Goal: Task Accomplishment & Management: Complete application form

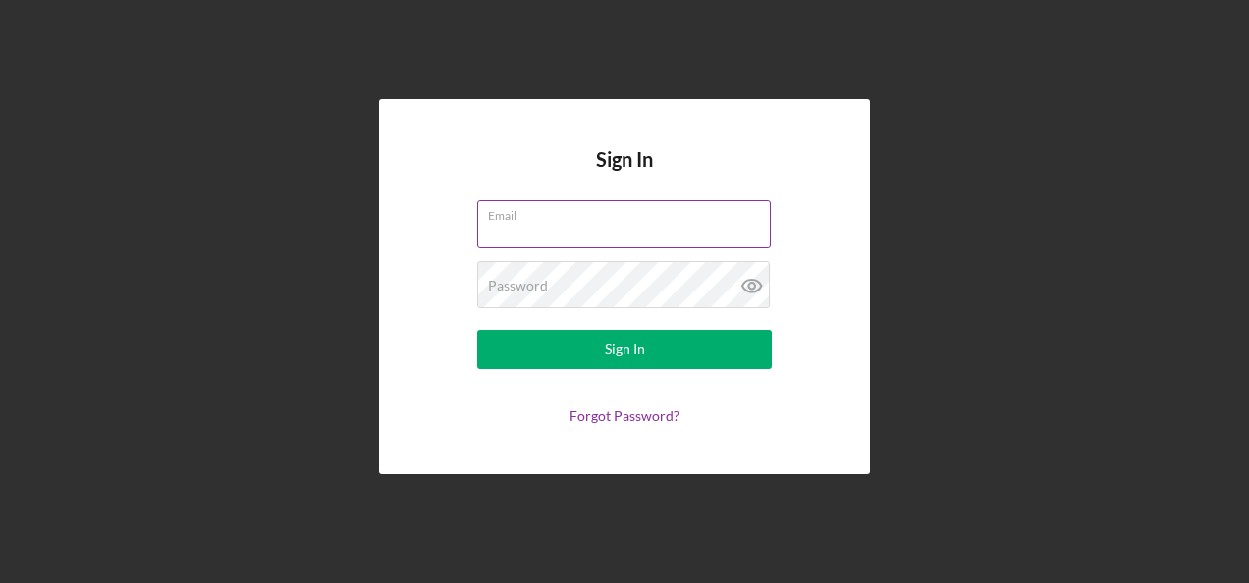
click at [545, 229] on input "Email" at bounding box center [624, 223] width 294 height 47
type input "sandra.romero@hiaseaf.org"
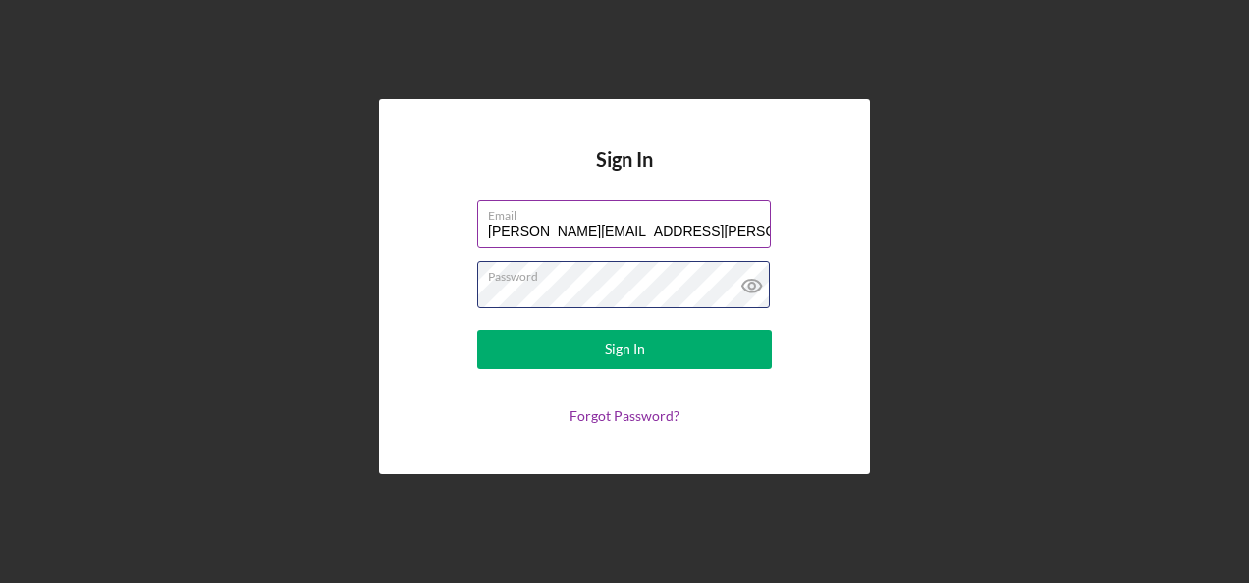
click at [477, 330] on button "Sign In" at bounding box center [624, 349] width 295 height 39
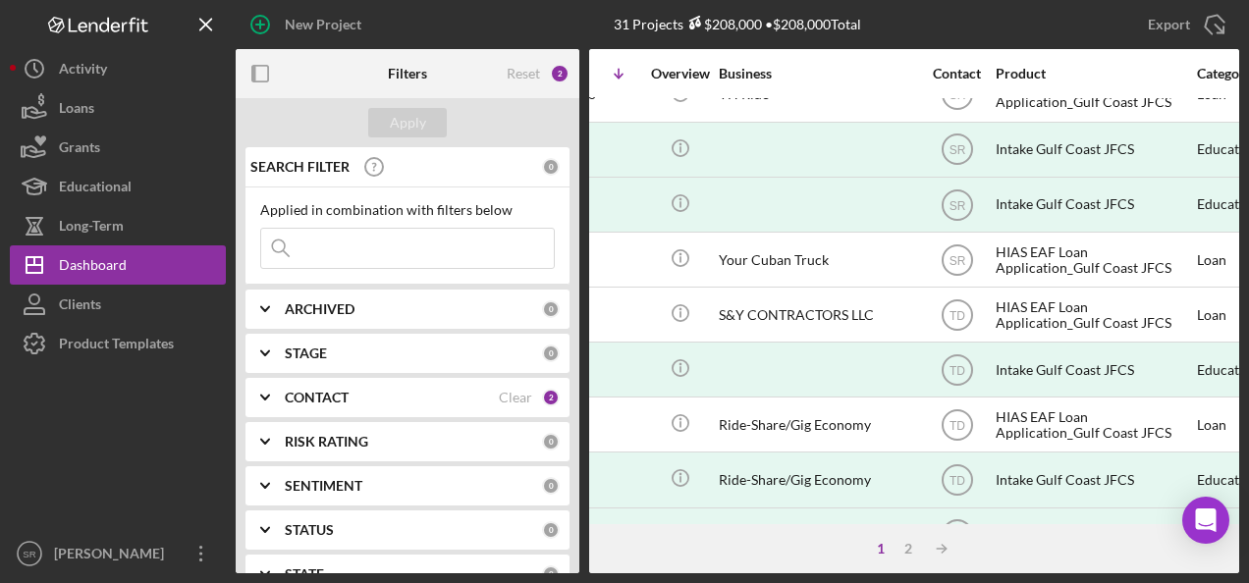
scroll to position [196, 380]
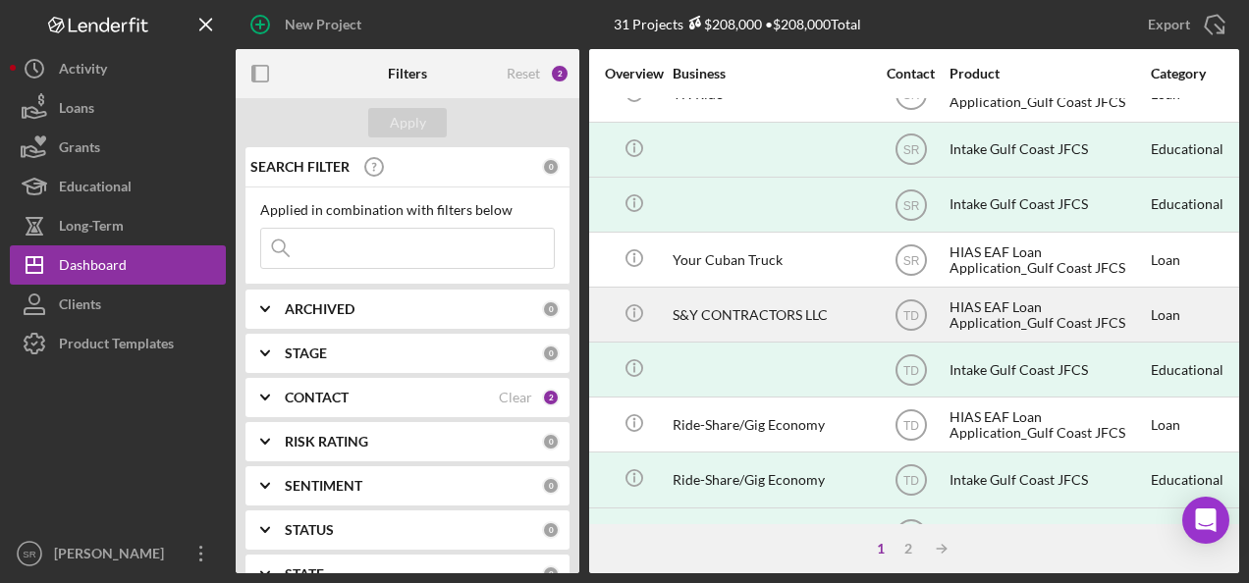
click at [1010, 300] on div "HIAS EAF Loan Application_Gulf Coast JFCS" at bounding box center [1048, 315] width 196 height 52
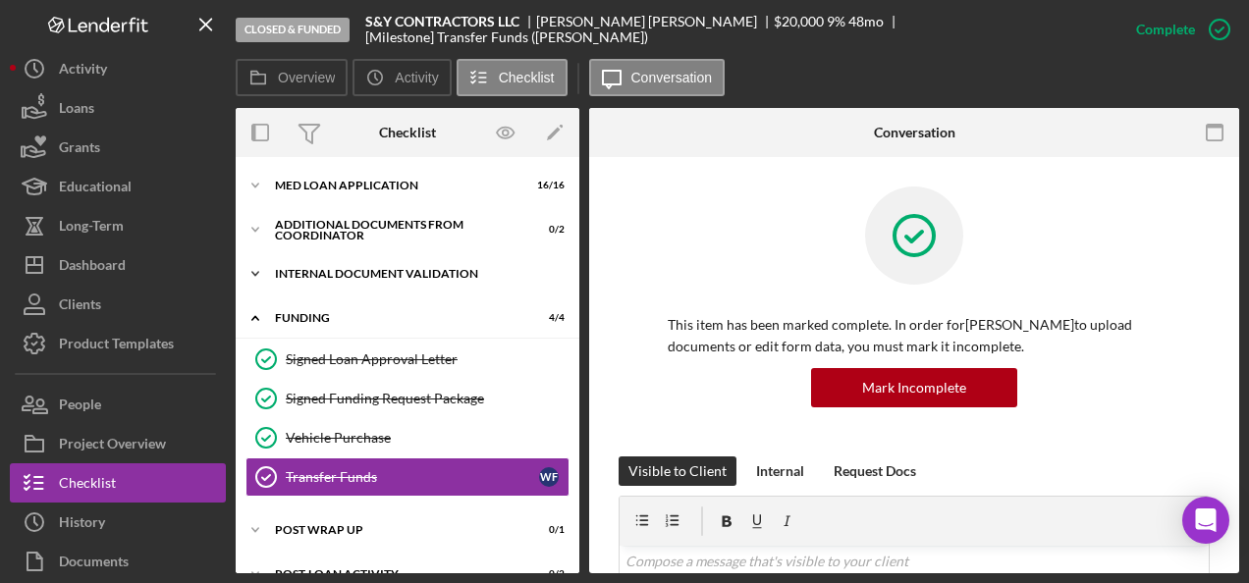
click at [351, 277] on div "Internal Document Validation" at bounding box center [415, 274] width 280 height 12
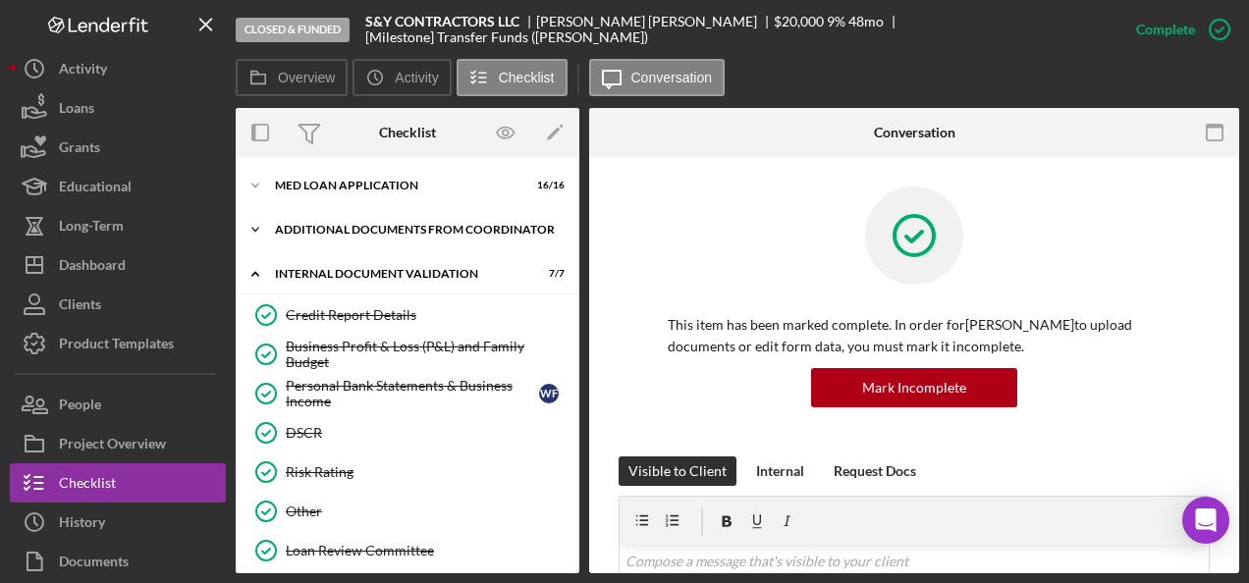
click at [297, 224] on div "Additional Documents from Coordinator" at bounding box center [415, 230] width 280 height 12
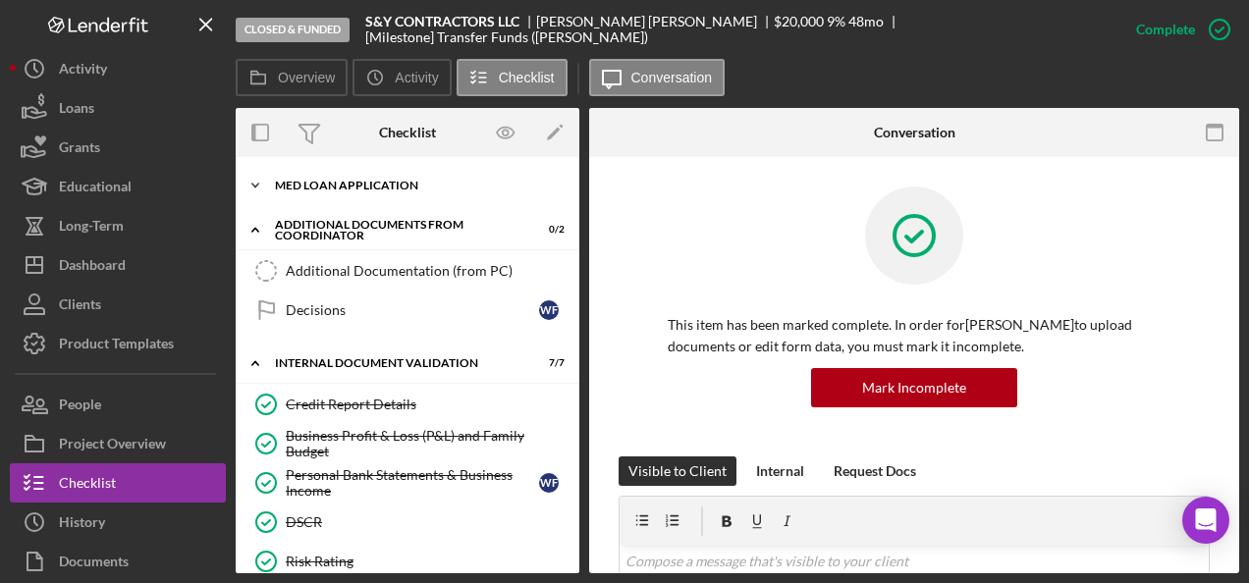
click at [318, 185] on div "MED Loan Application" at bounding box center [415, 186] width 280 height 12
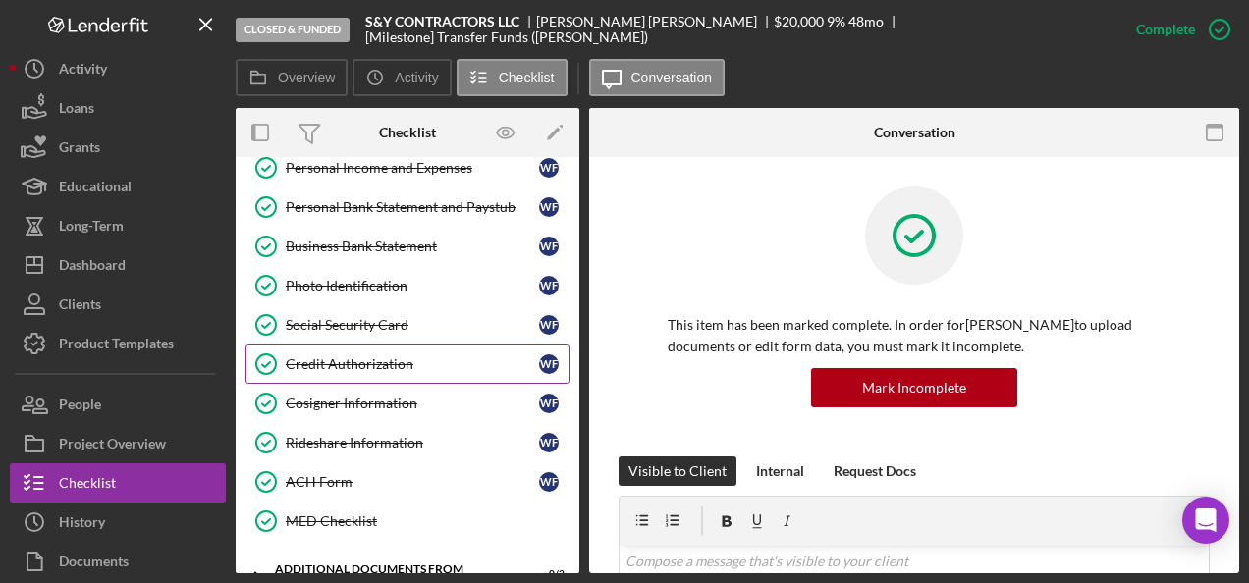
scroll to position [393, 0]
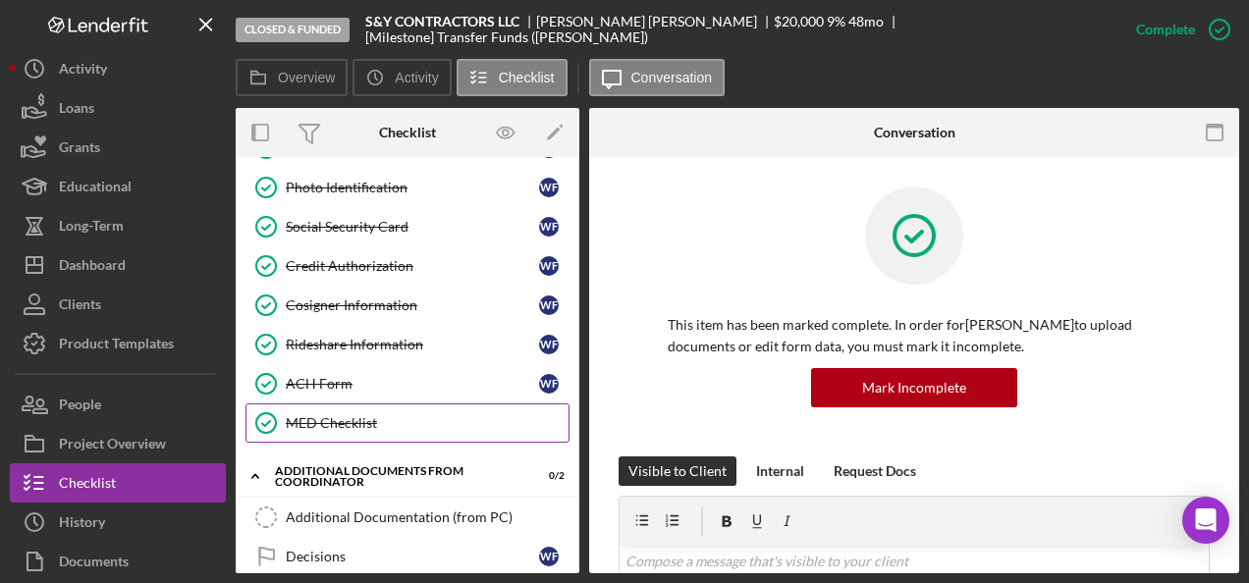
click at [405, 415] on div "MED Checklist" at bounding box center [427, 423] width 283 height 16
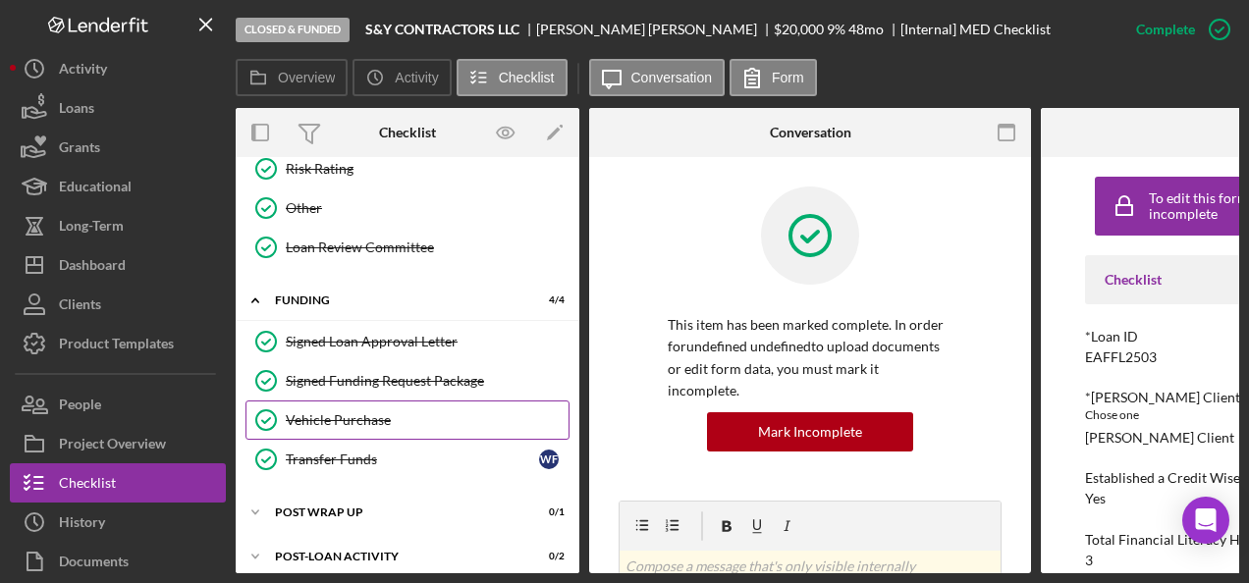
scroll to position [1075, 0]
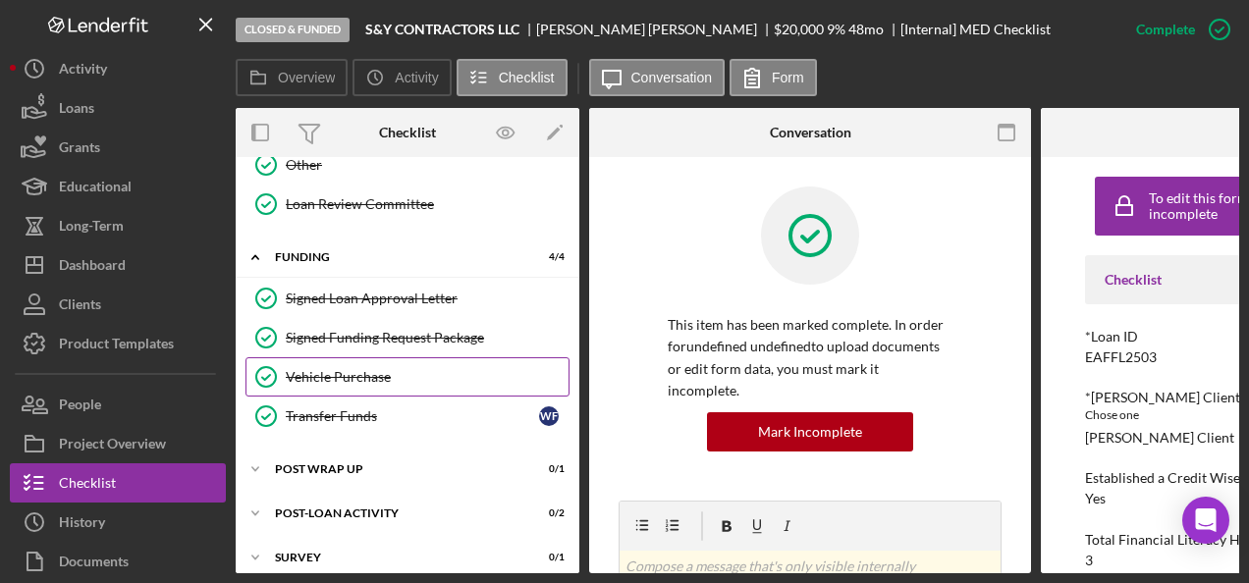
click at [387, 369] on div "Vehicle Purchase" at bounding box center [427, 377] width 283 height 16
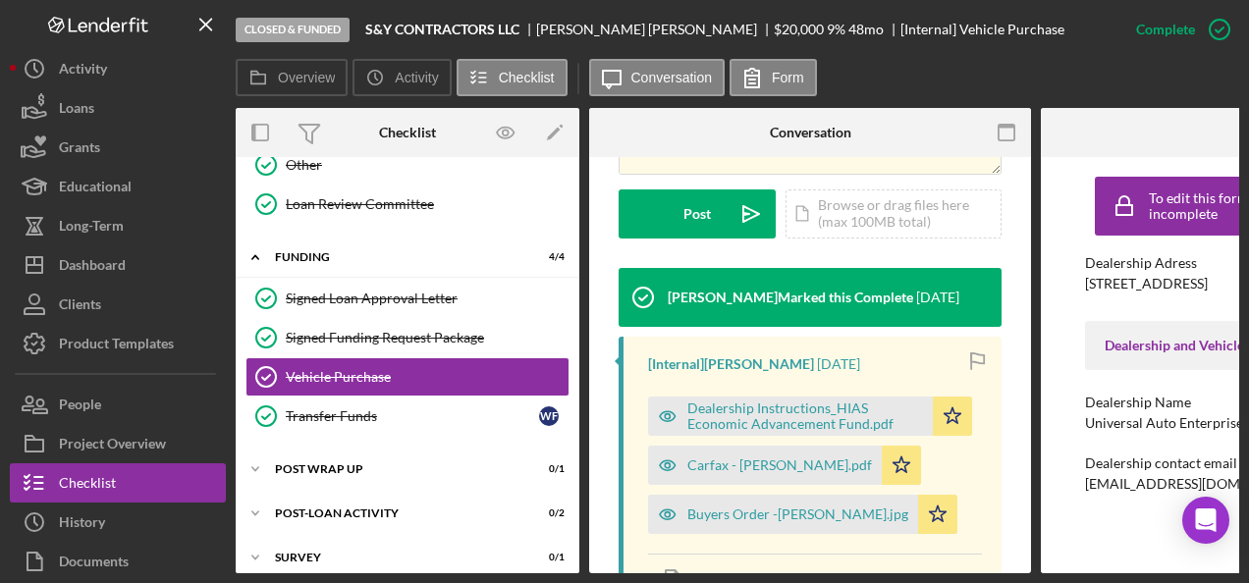
scroll to position [687, 0]
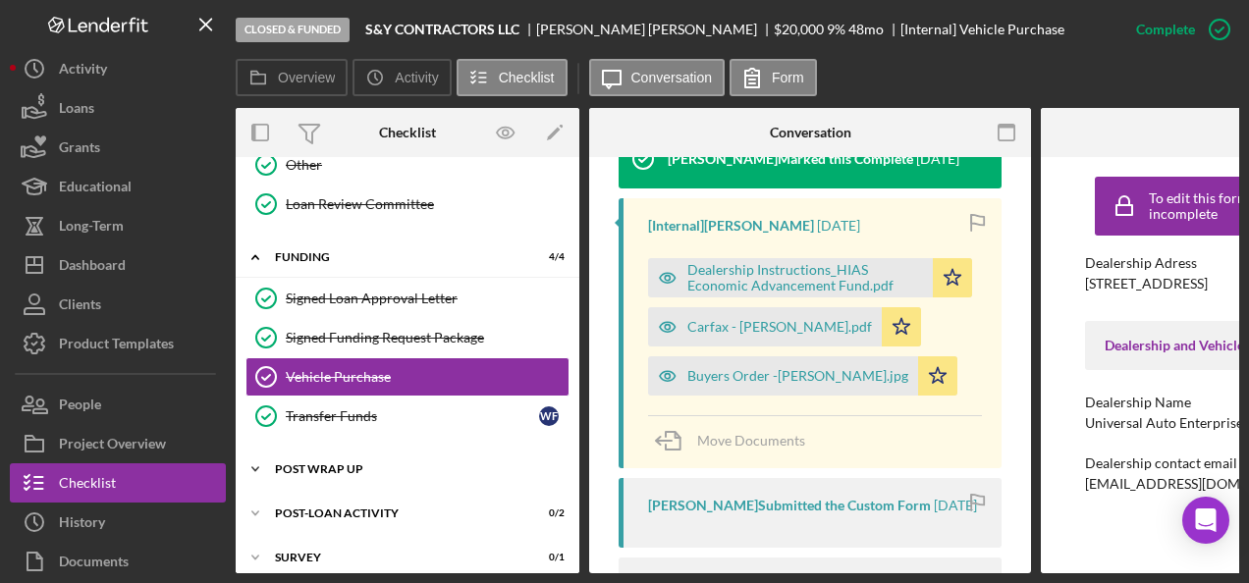
click at [323, 464] on div "Post Wrap Up" at bounding box center [415, 470] width 280 height 12
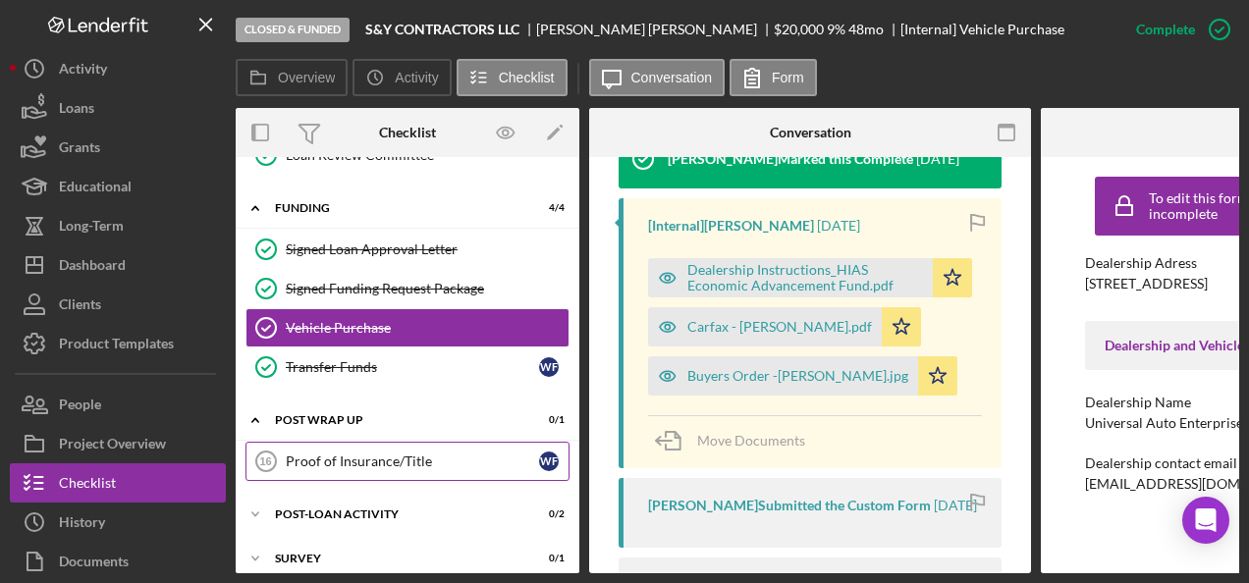
click at [427, 454] on div "Proof of Insurance/Title" at bounding box center [412, 462] width 253 height 16
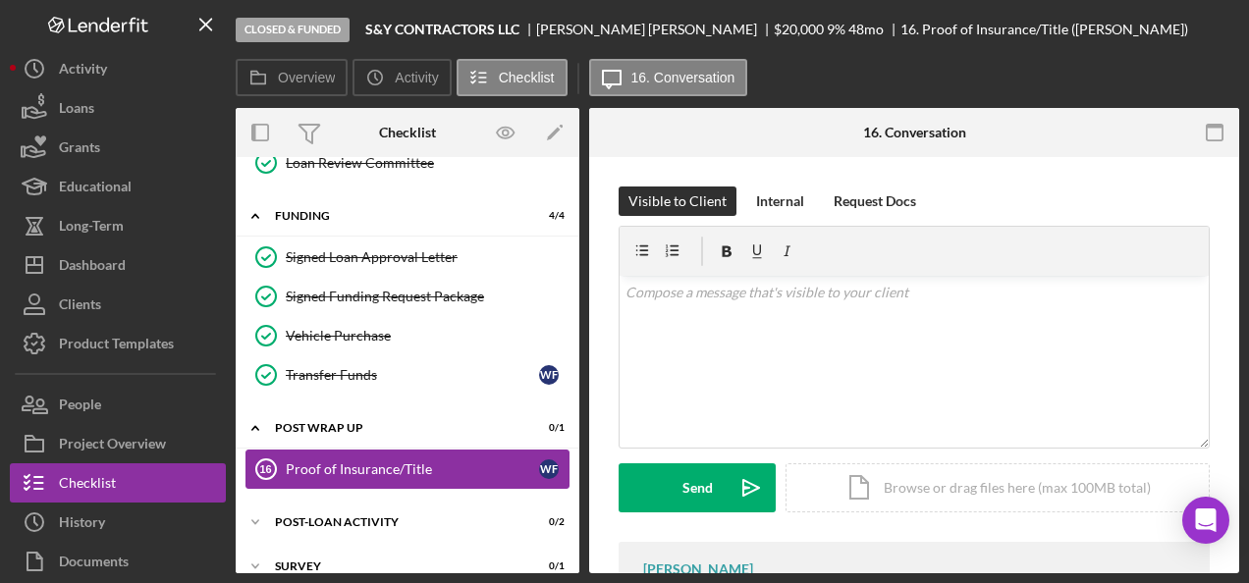
scroll to position [1119, 0]
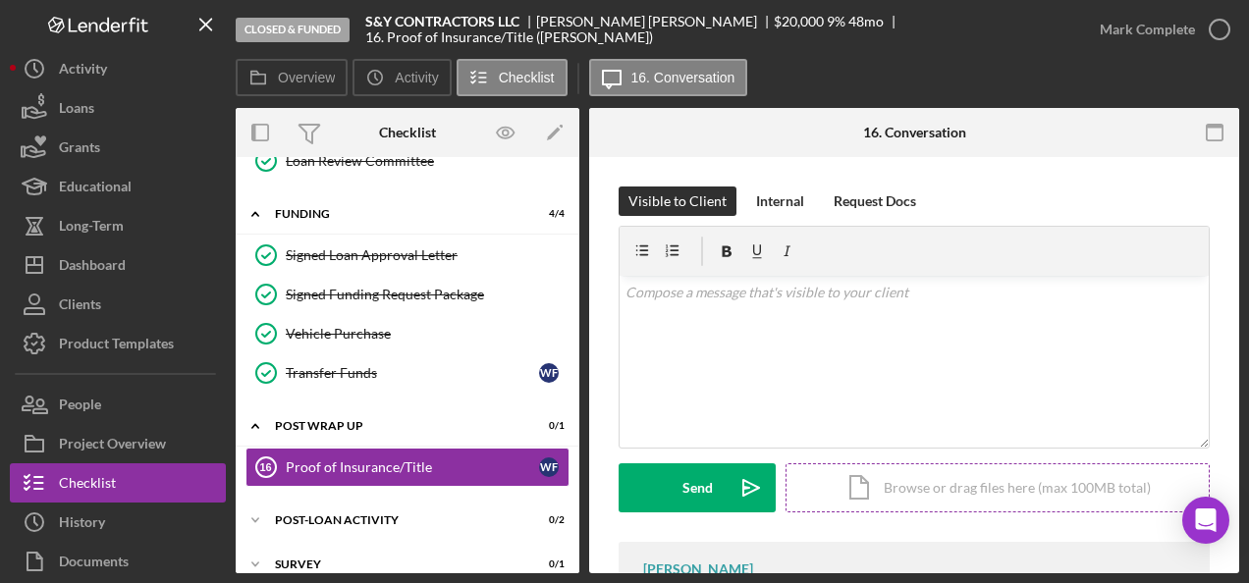
click at [910, 474] on div "Icon/Document Browse or drag files here (max 100MB total) Tap to choose files o…" at bounding box center [998, 488] width 424 height 49
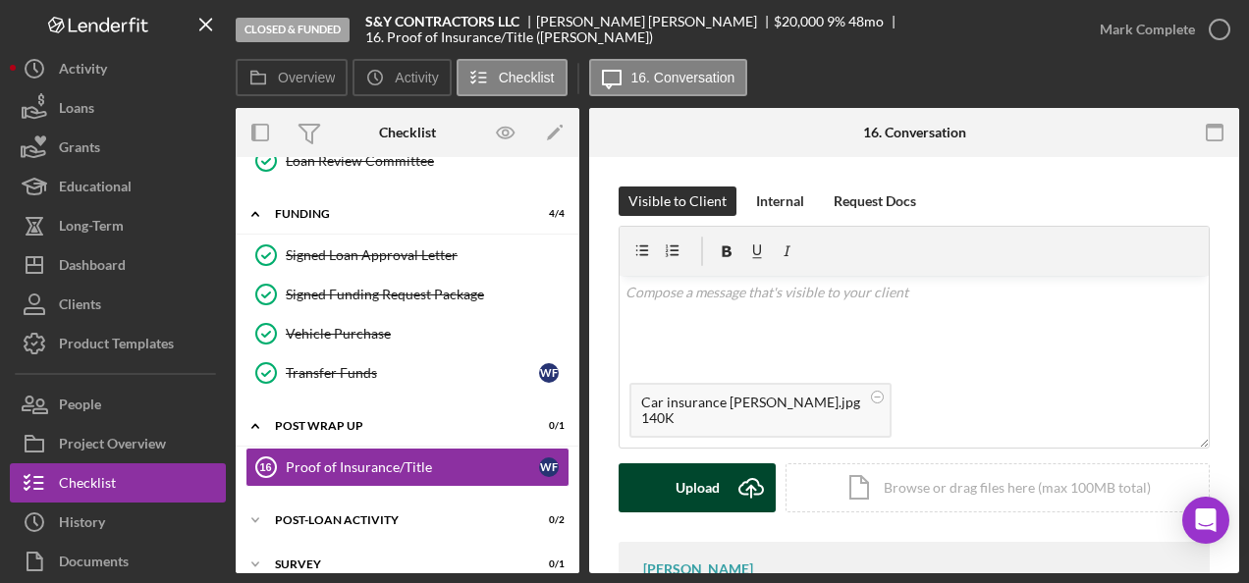
click at [704, 486] on div "Upload" at bounding box center [698, 488] width 44 height 49
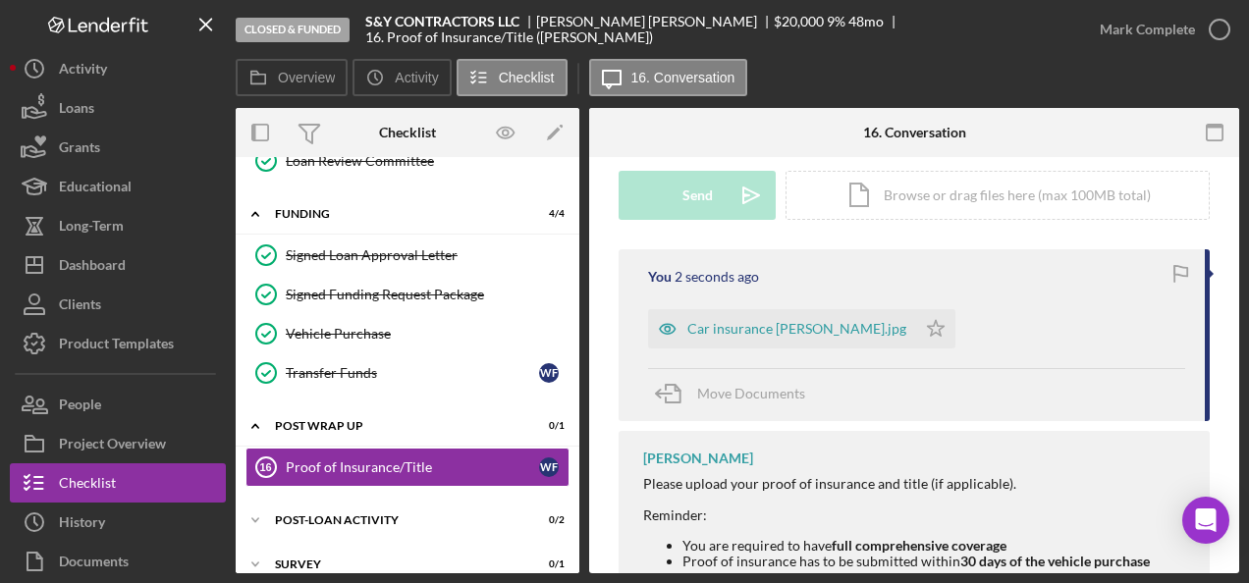
scroll to position [295, 0]
click at [828, 312] on div "Car insurance Wilfredo Figueredo.jpg" at bounding box center [782, 326] width 268 height 39
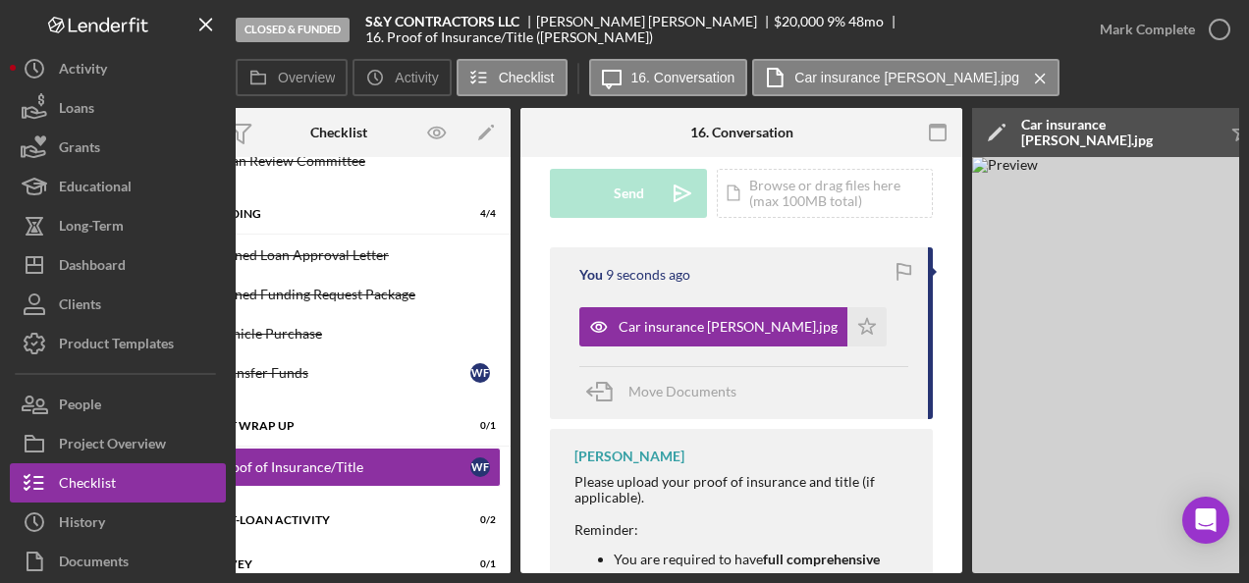
scroll to position [0, 66]
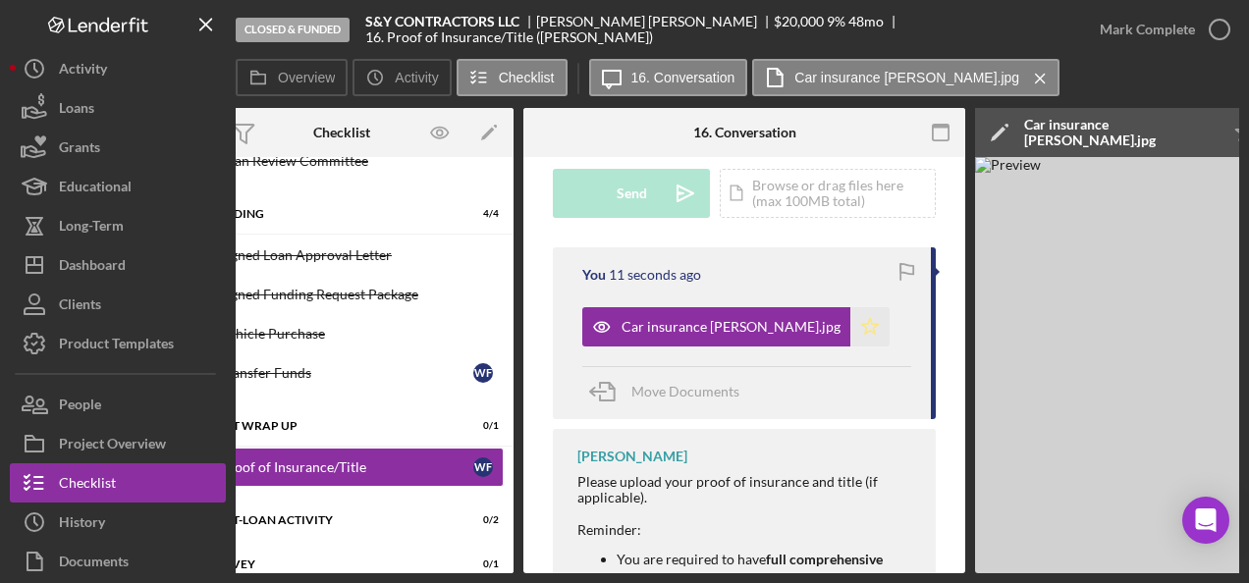
click at [880, 322] on icon "Icon/Star" at bounding box center [869, 326] width 39 height 39
drag, startPoint x: 895, startPoint y: 567, endPoint x: 780, endPoint y: 574, distance: 115.2
click at [780, 574] on div "Closed & Funded S&Y CONTRACTORS LLC Wilfredo Figueredo $20,000 $20,000 9 % 48 m…" at bounding box center [624, 291] width 1249 height 583
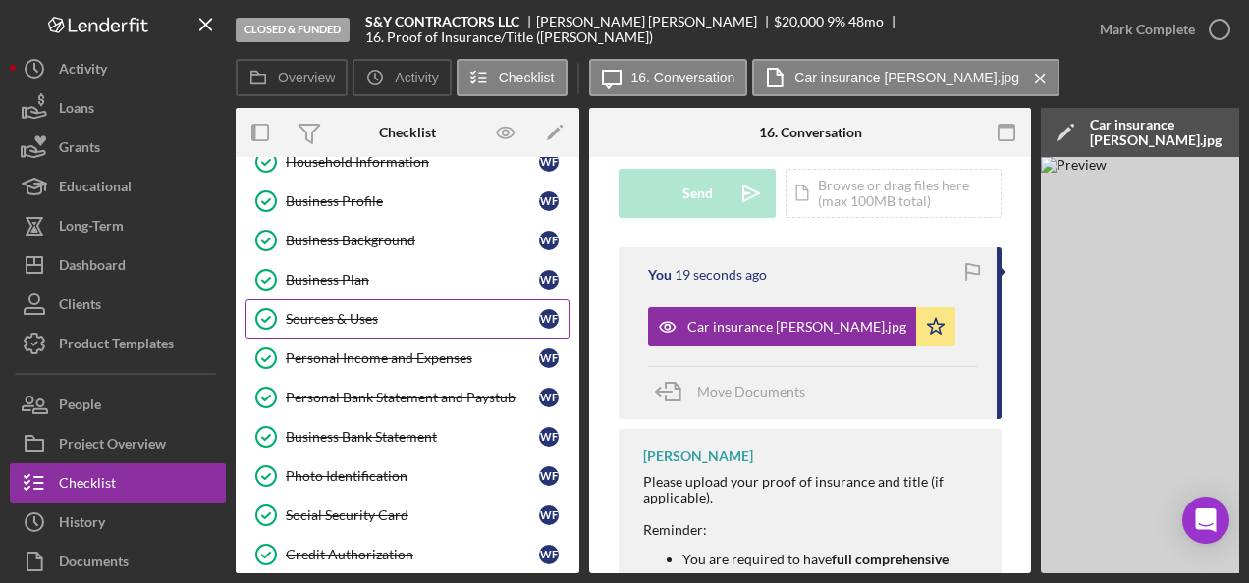
scroll to position [0, 0]
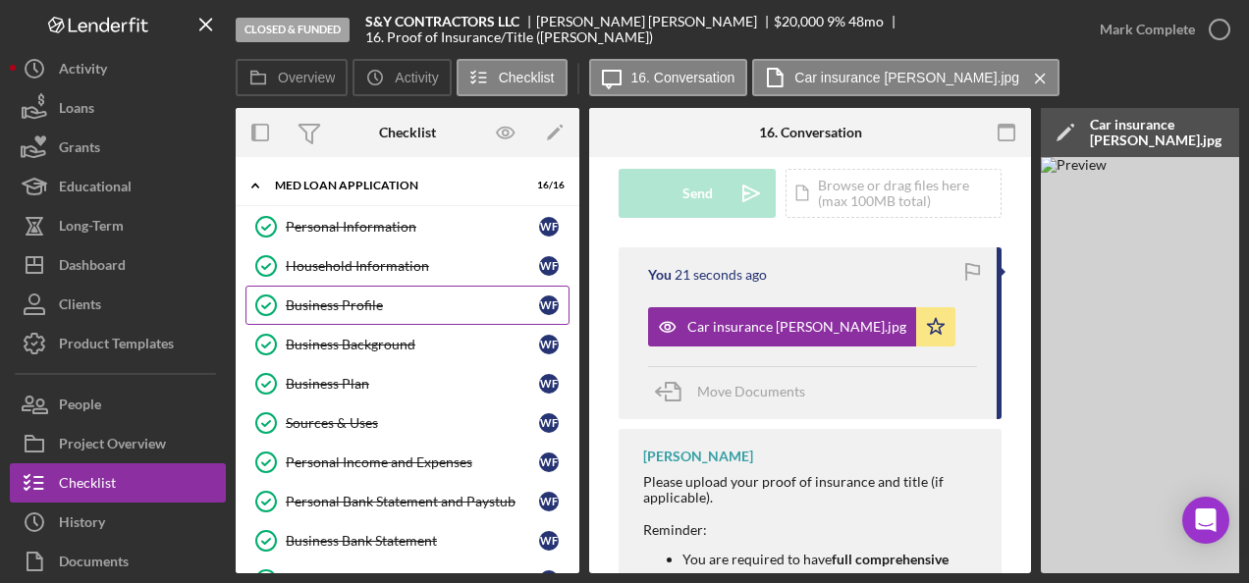
click at [356, 300] on div "Business Profile" at bounding box center [412, 306] width 253 height 16
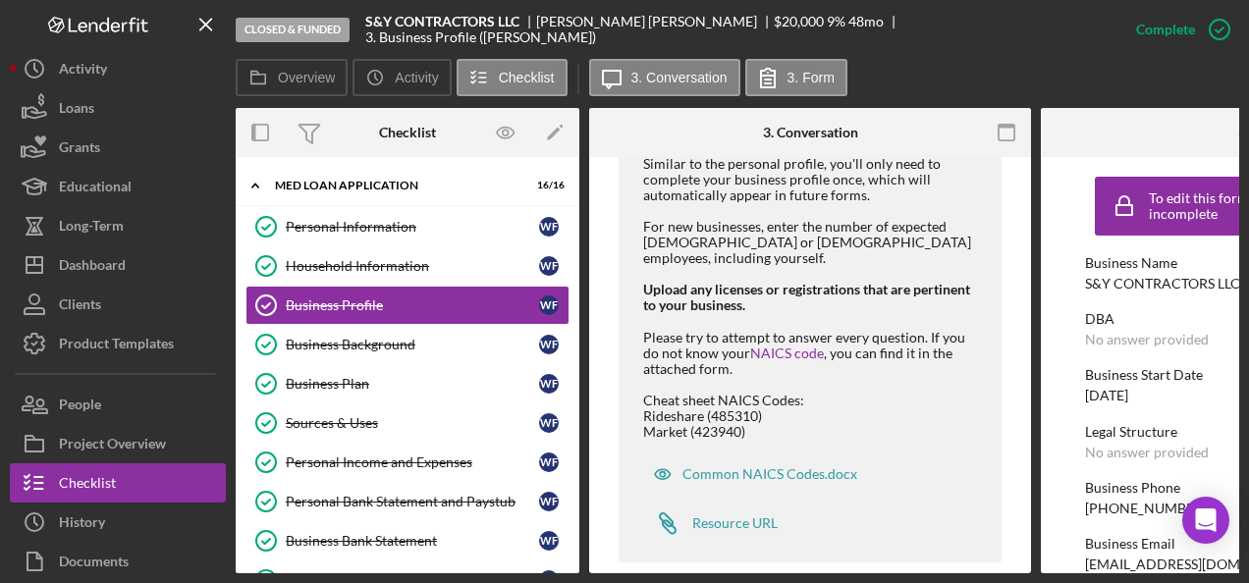
scroll to position [1096, 0]
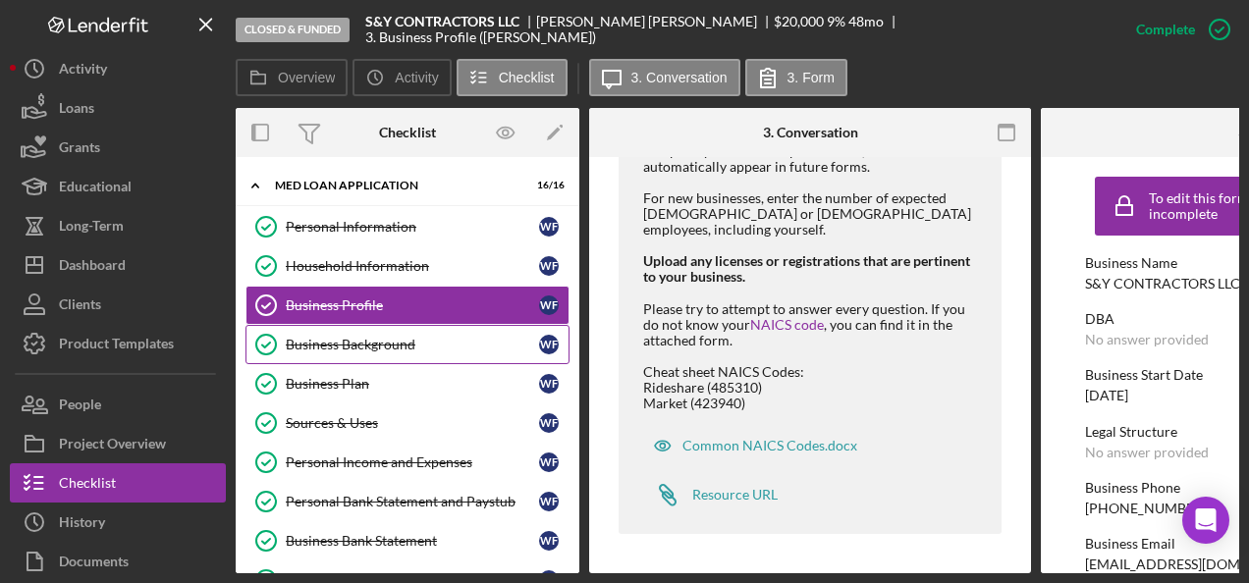
click at [343, 346] on div "Business Background" at bounding box center [412, 345] width 253 height 16
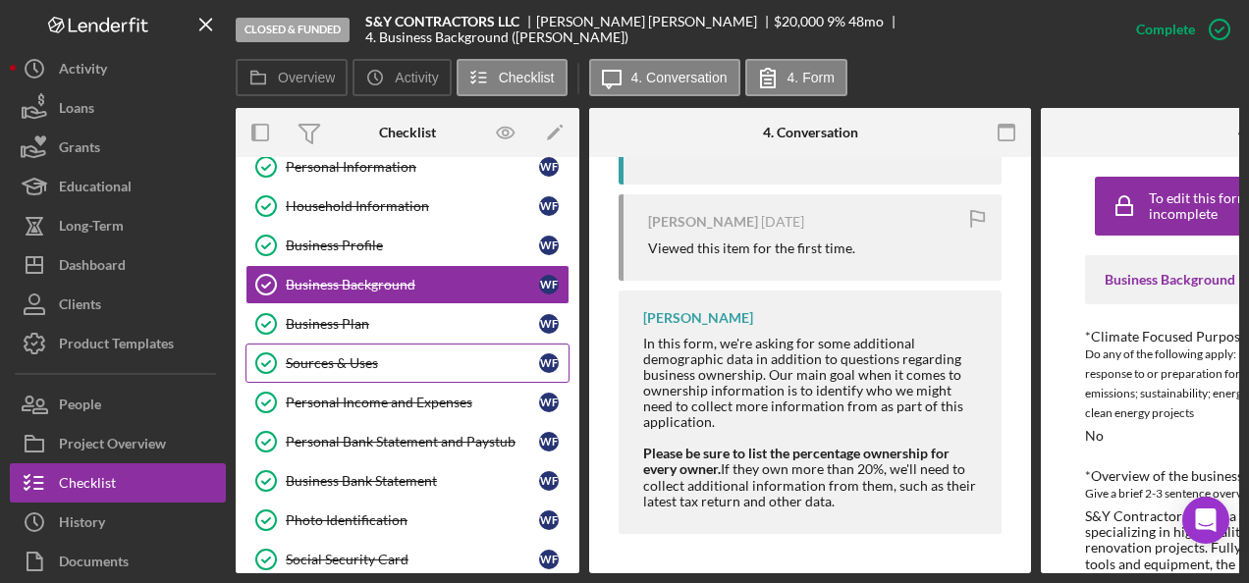
scroll to position [98, 0]
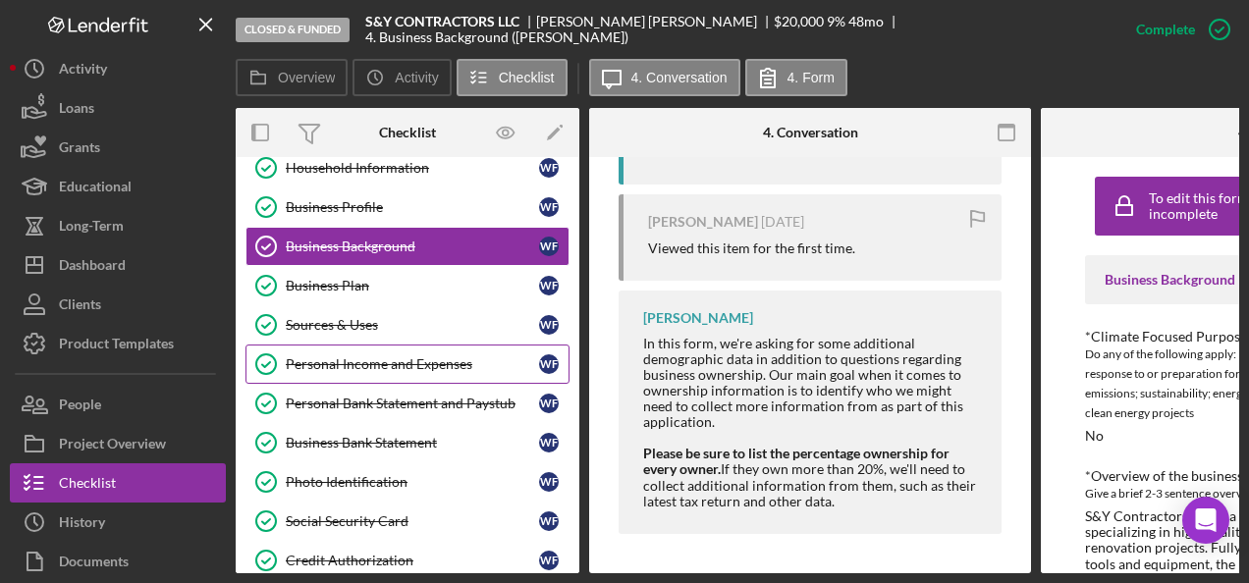
click at [399, 360] on div "Personal Income and Expenses" at bounding box center [412, 364] width 253 height 16
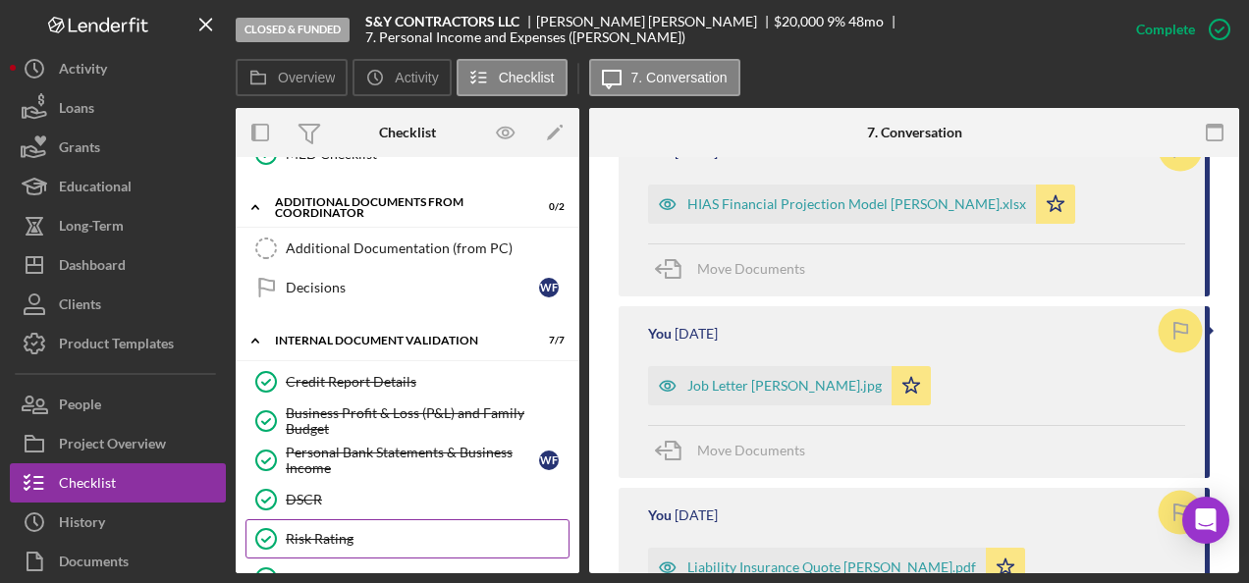
scroll to position [786, 0]
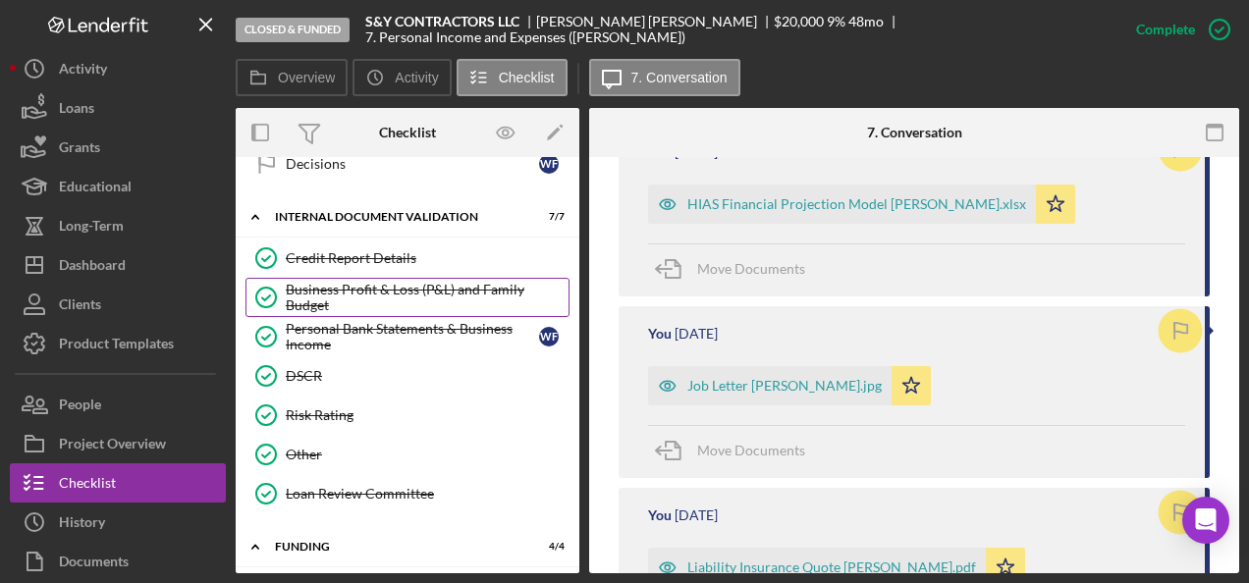
click at [320, 282] on div "Business Profit & Loss (P&L) and Family Budget" at bounding box center [427, 297] width 283 height 31
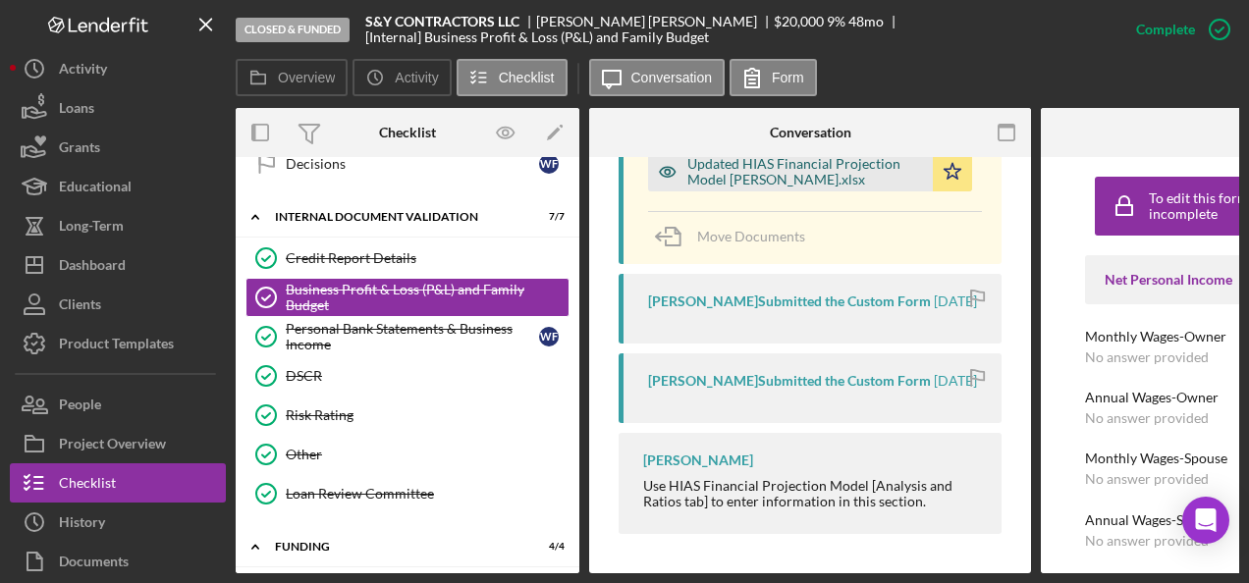
scroll to position [807, 0]
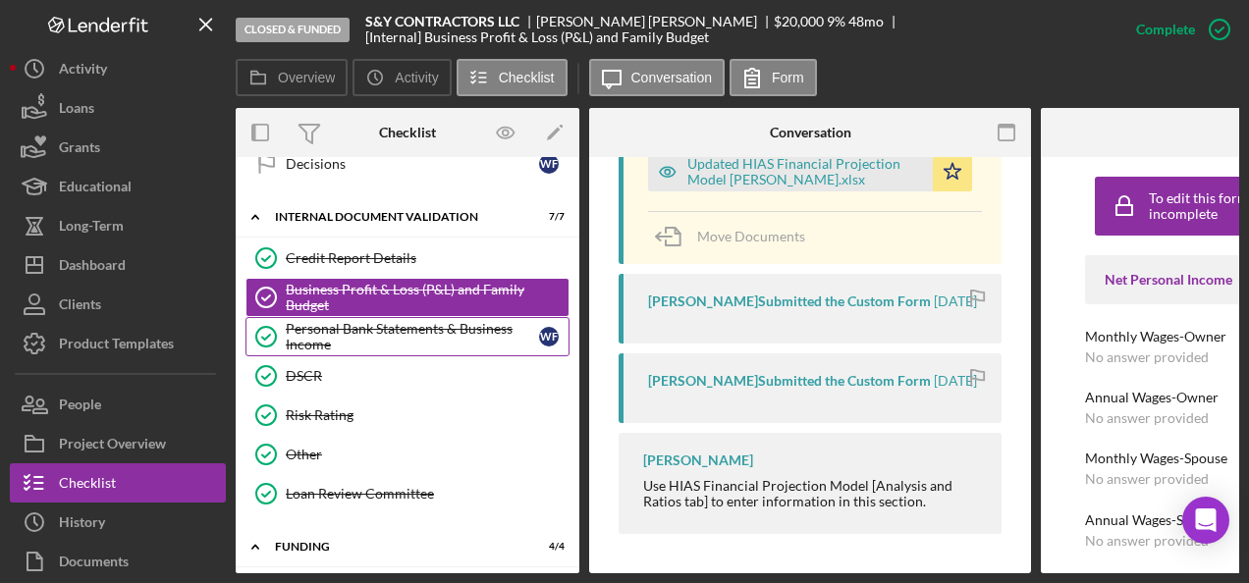
click at [325, 324] on div "Personal Bank Statements & Business Income" at bounding box center [412, 336] width 253 height 31
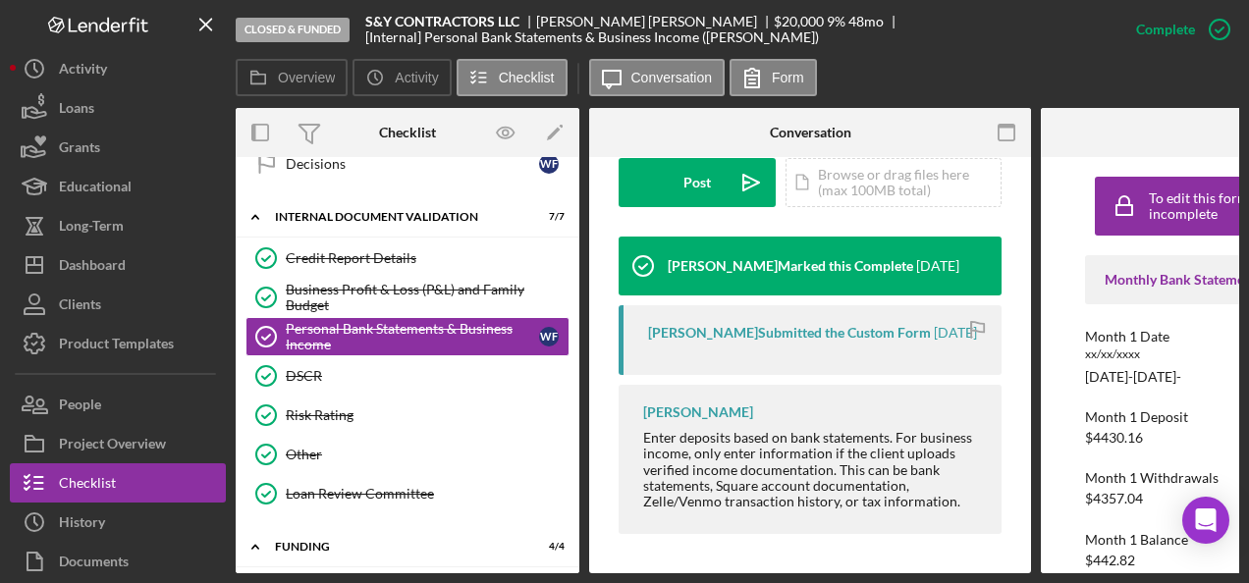
scroll to position [578, 0]
click at [394, 368] on div "DSCR" at bounding box center [427, 376] width 283 height 16
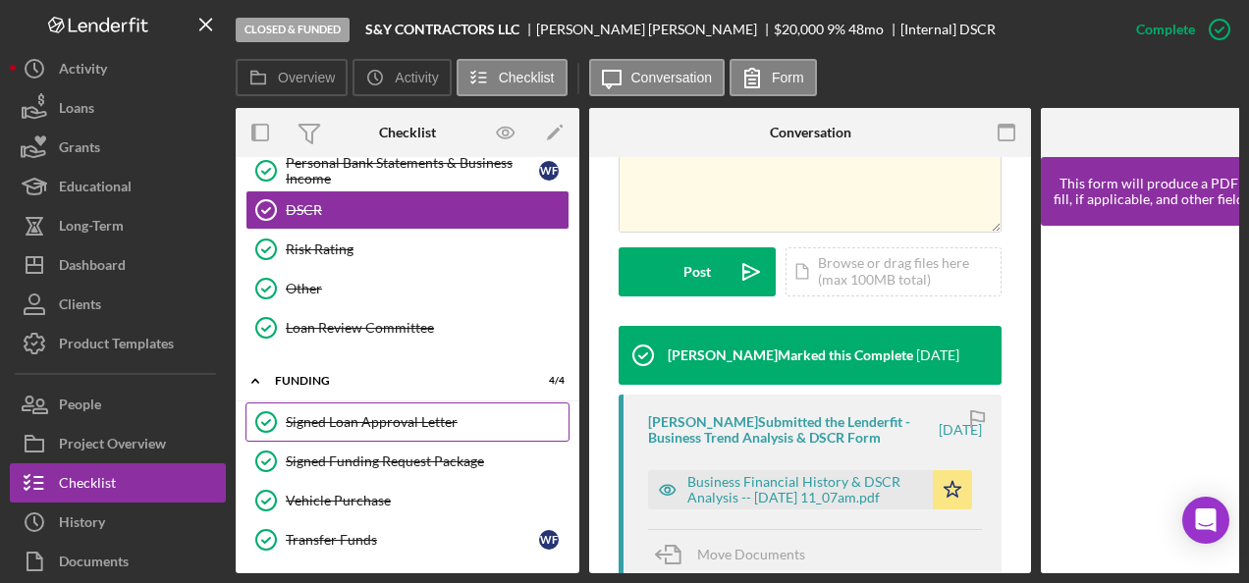
scroll to position [1080, 0]
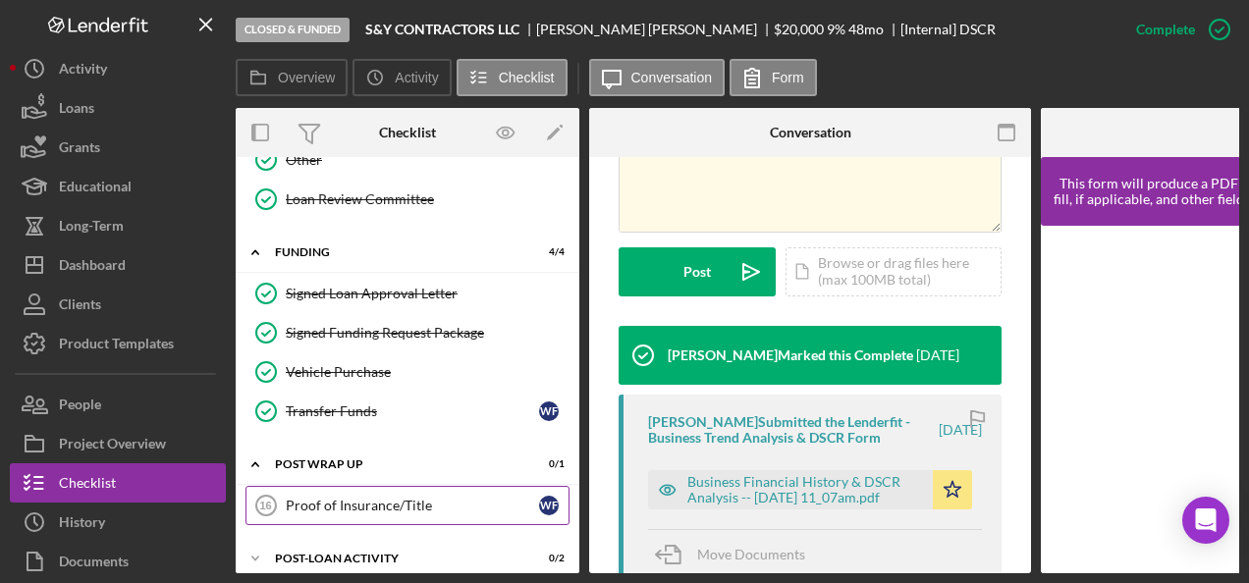
click at [434, 498] on div "Proof of Insurance/Title" at bounding box center [412, 506] width 253 height 16
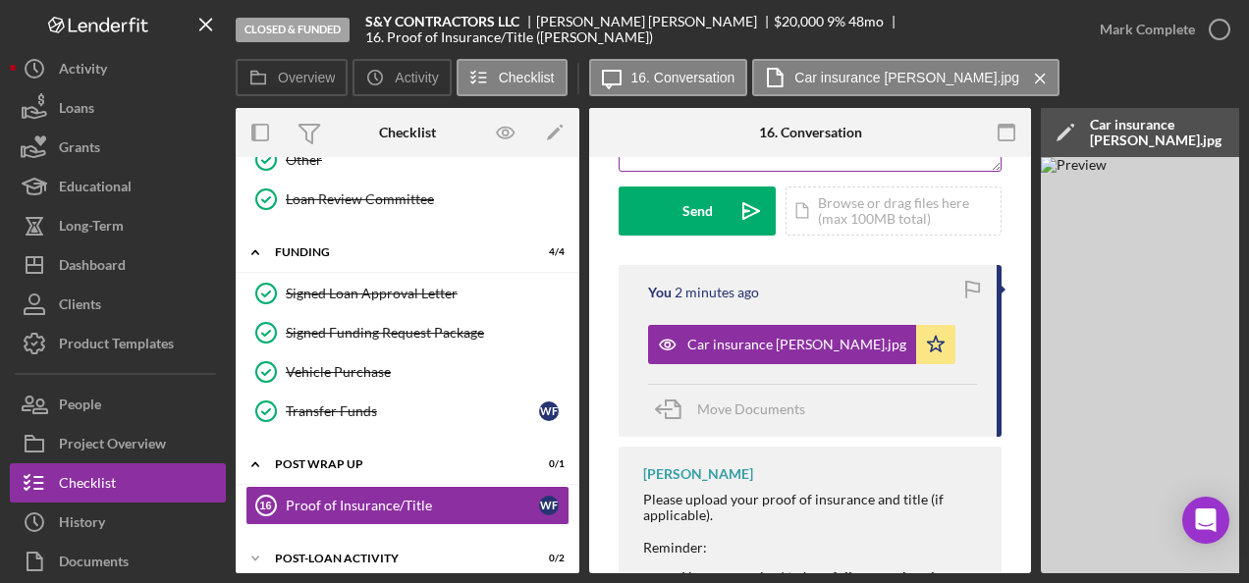
scroll to position [295, 0]
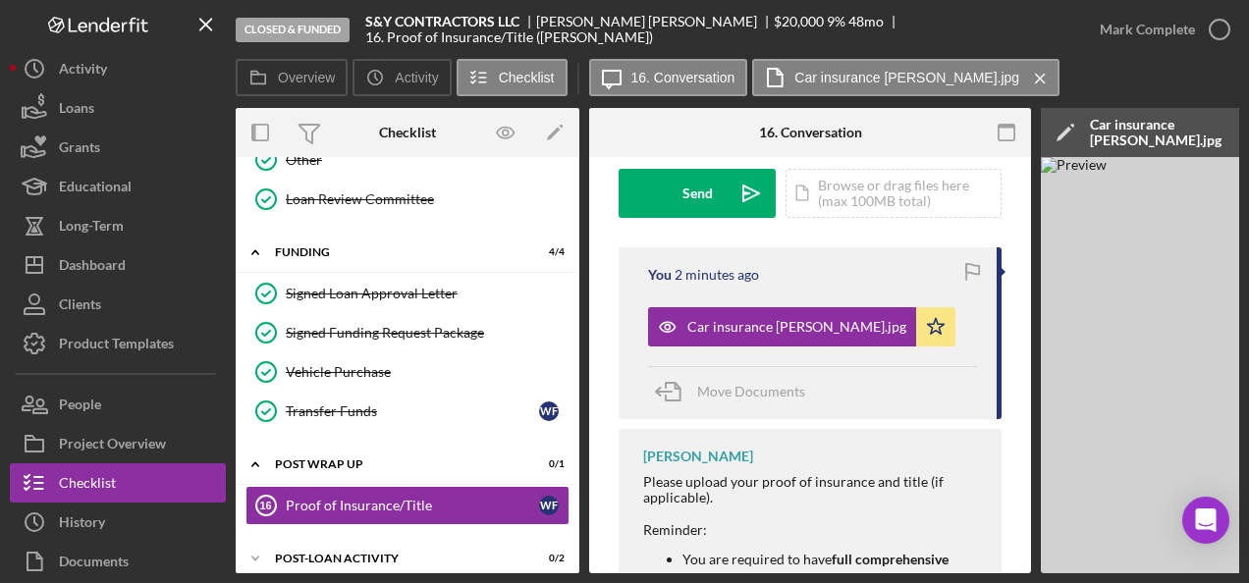
click at [971, 270] on icon "button" at bounding box center [973, 272] width 44 height 44
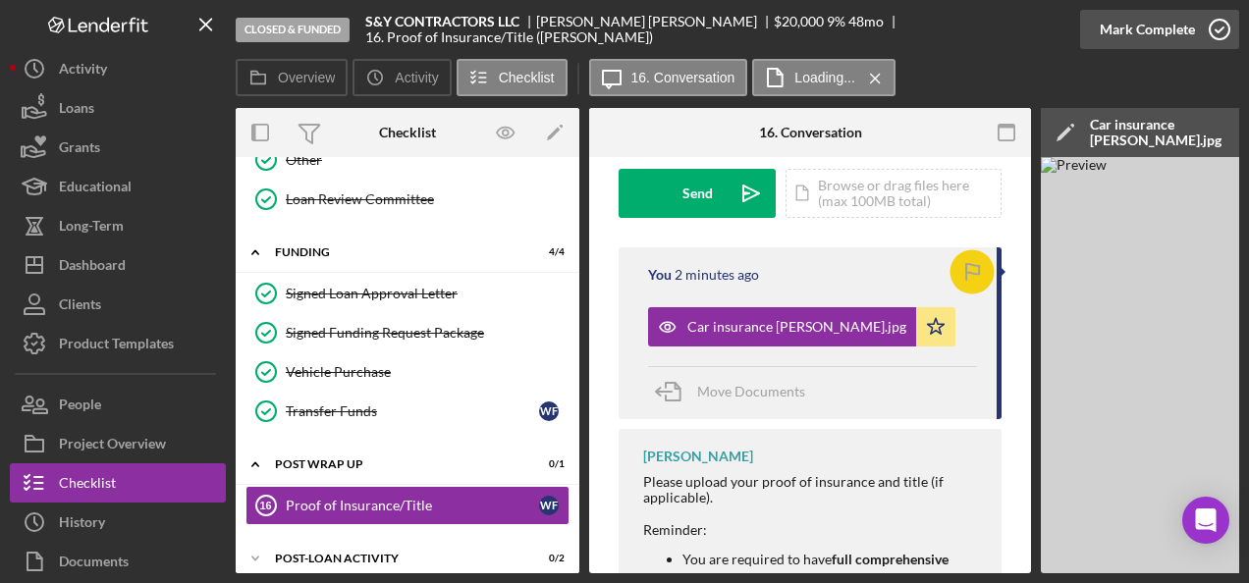
click at [1224, 29] on icon "button" at bounding box center [1219, 29] width 49 height 49
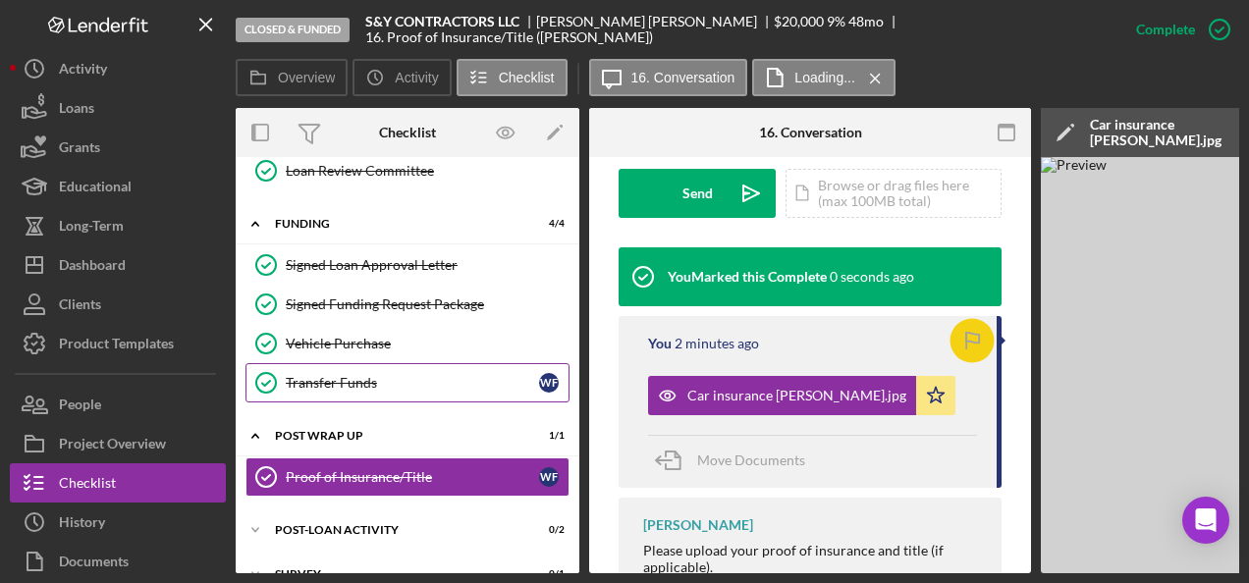
scroll to position [1124, 0]
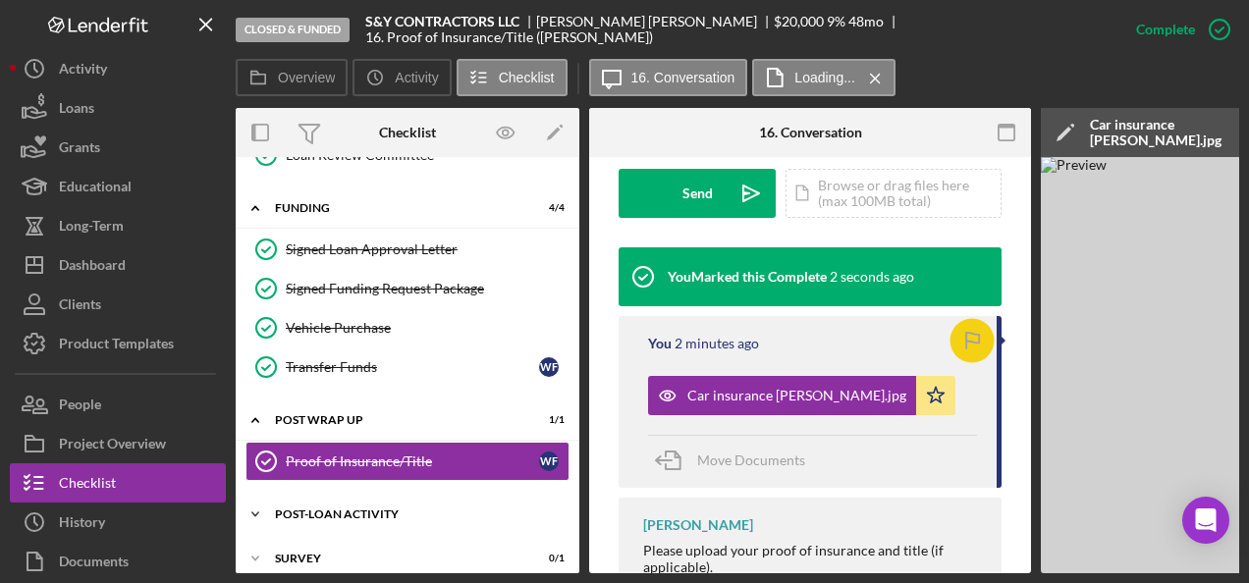
click at [324, 509] on div "Post-Loan Activity" at bounding box center [415, 515] width 280 height 12
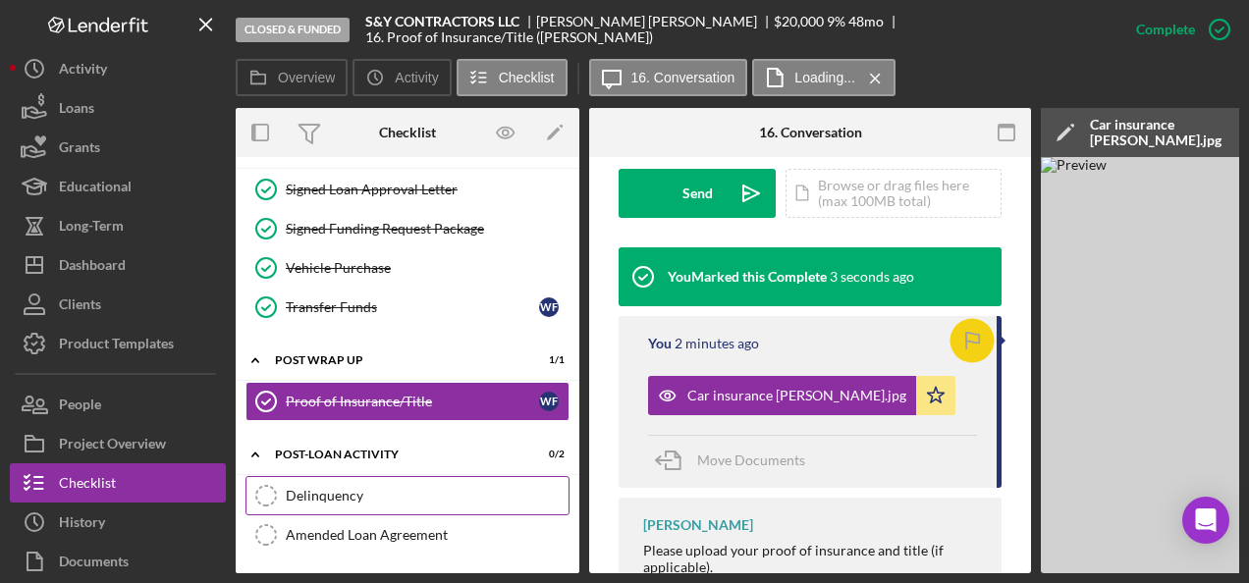
scroll to position [1212, 0]
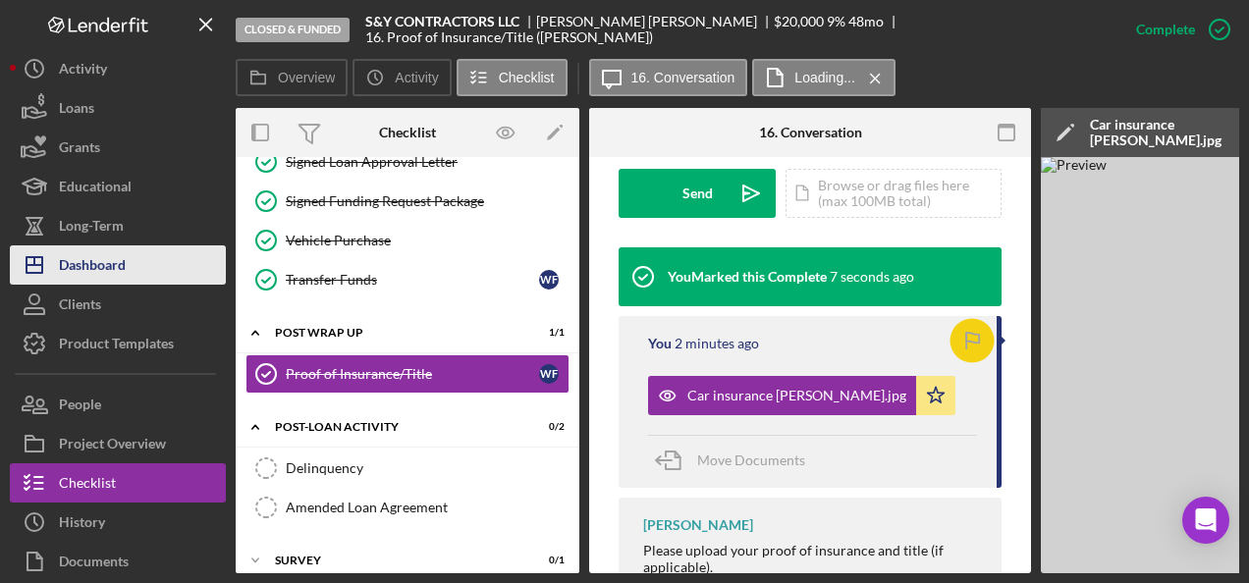
click at [90, 275] on div "Dashboard" at bounding box center [92, 268] width 67 height 44
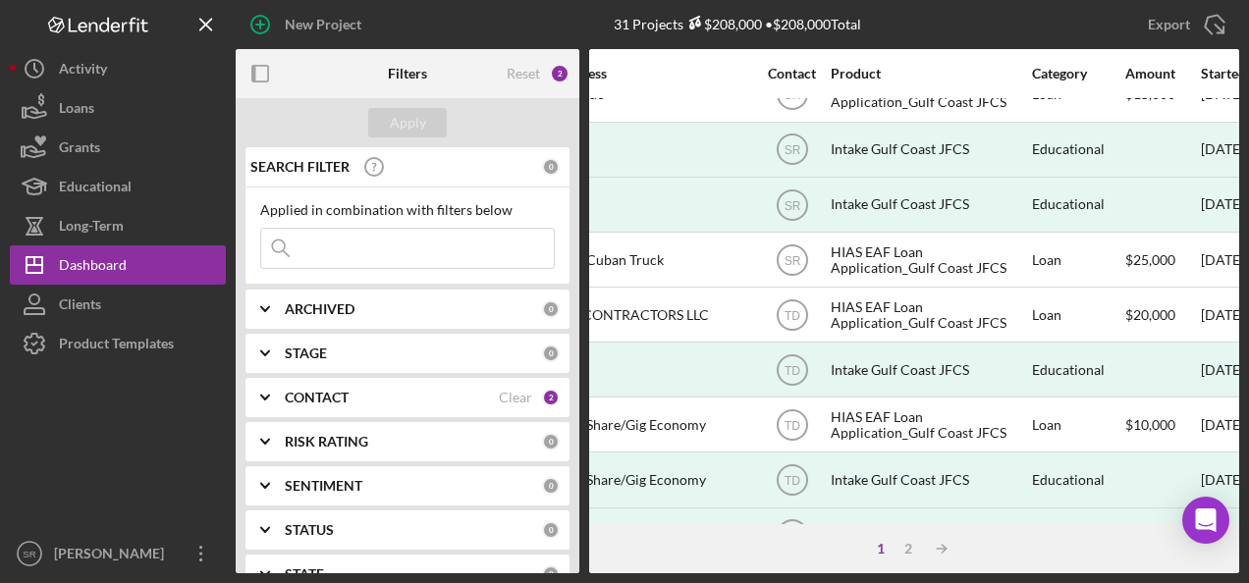
scroll to position [196, 518]
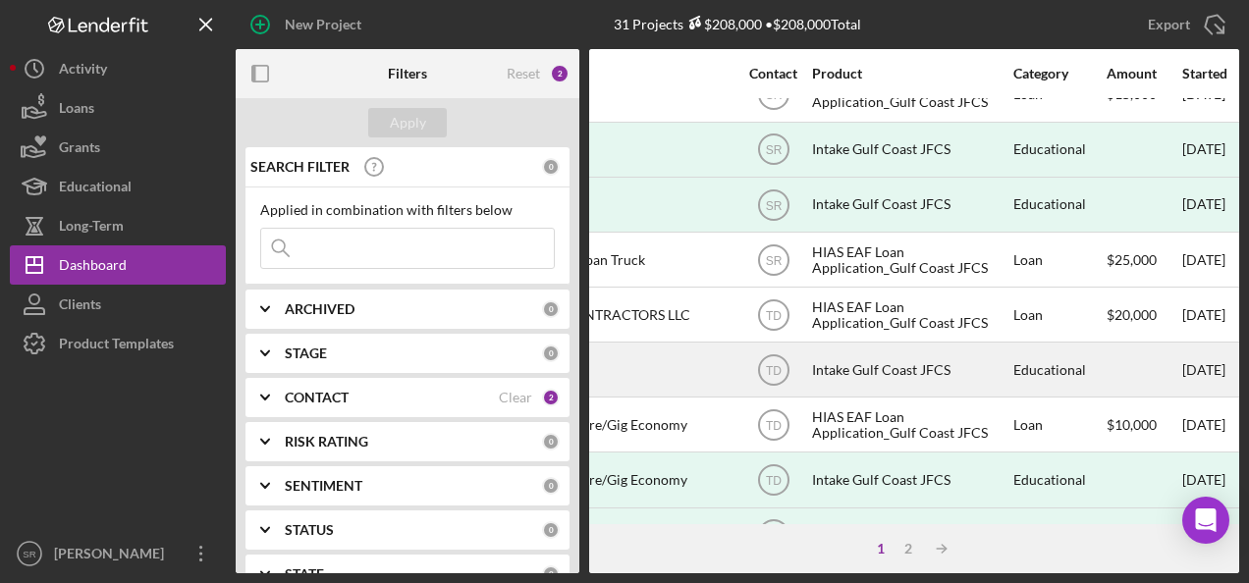
click at [864, 359] on div "Intake Gulf Coast JFCS" at bounding box center [910, 370] width 196 height 52
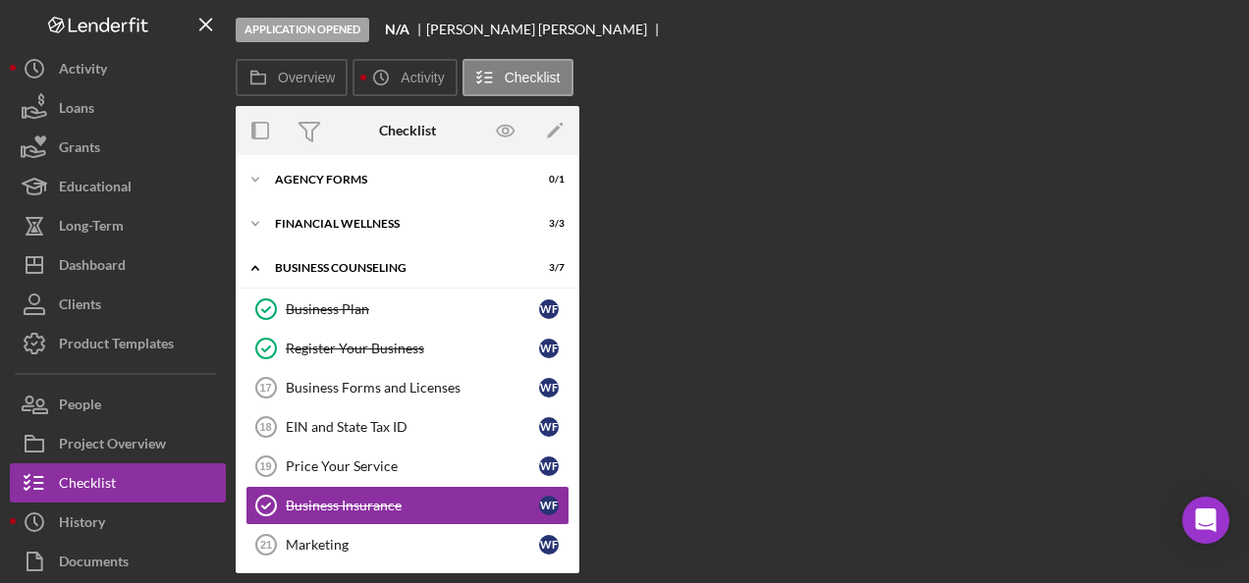
scroll to position [54, 0]
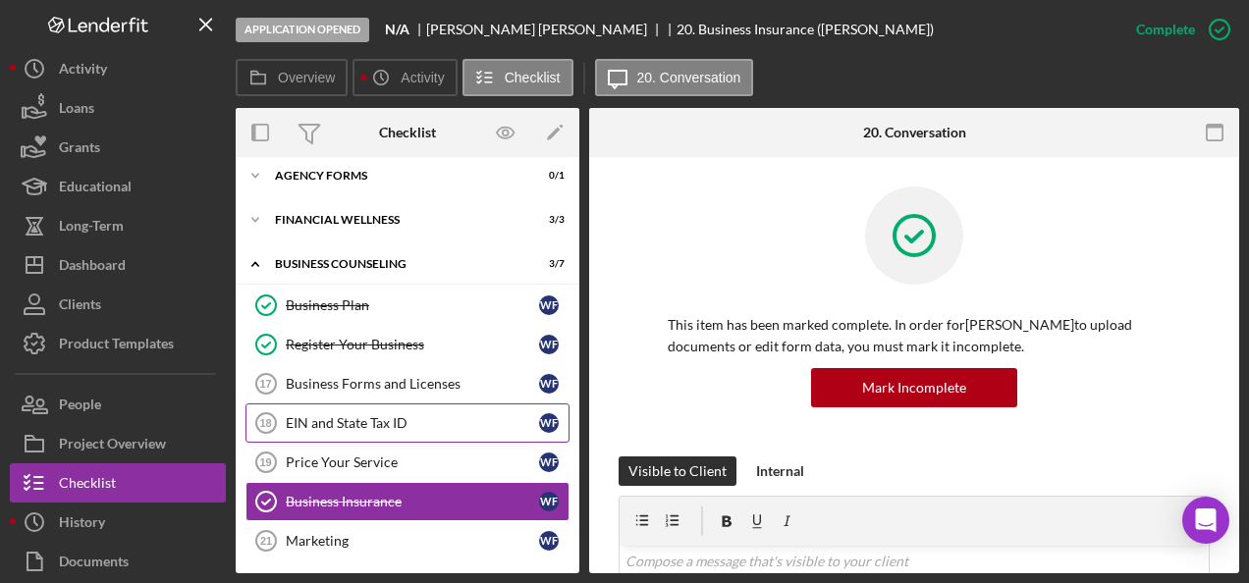
click at [353, 418] on div "EIN and State Tax ID" at bounding box center [412, 423] width 253 height 16
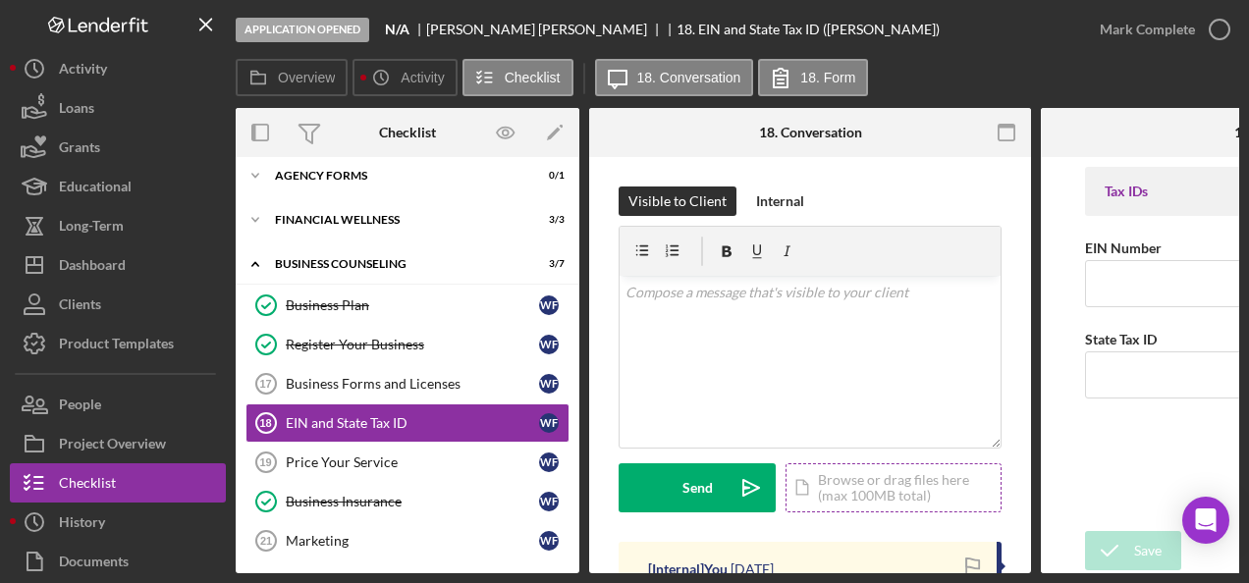
click at [835, 481] on div "Icon/Document Browse or drag files here (max 100MB total) Tap to choose files o…" at bounding box center [894, 488] width 216 height 49
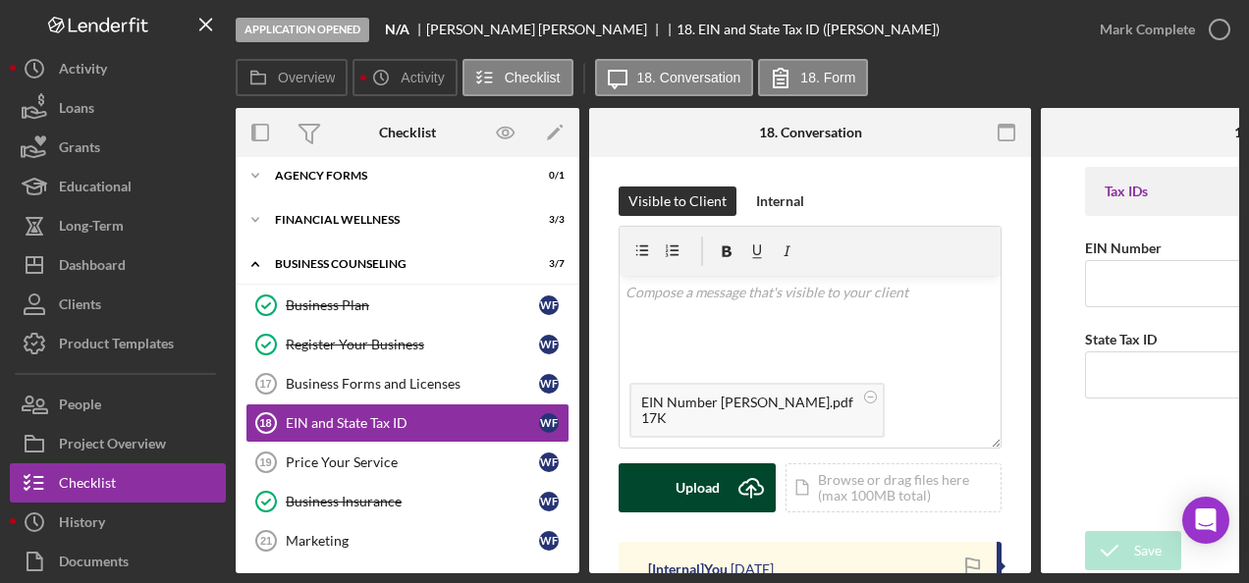
click at [696, 481] on div "Upload" at bounding box center [698, 488] width 44 height 49
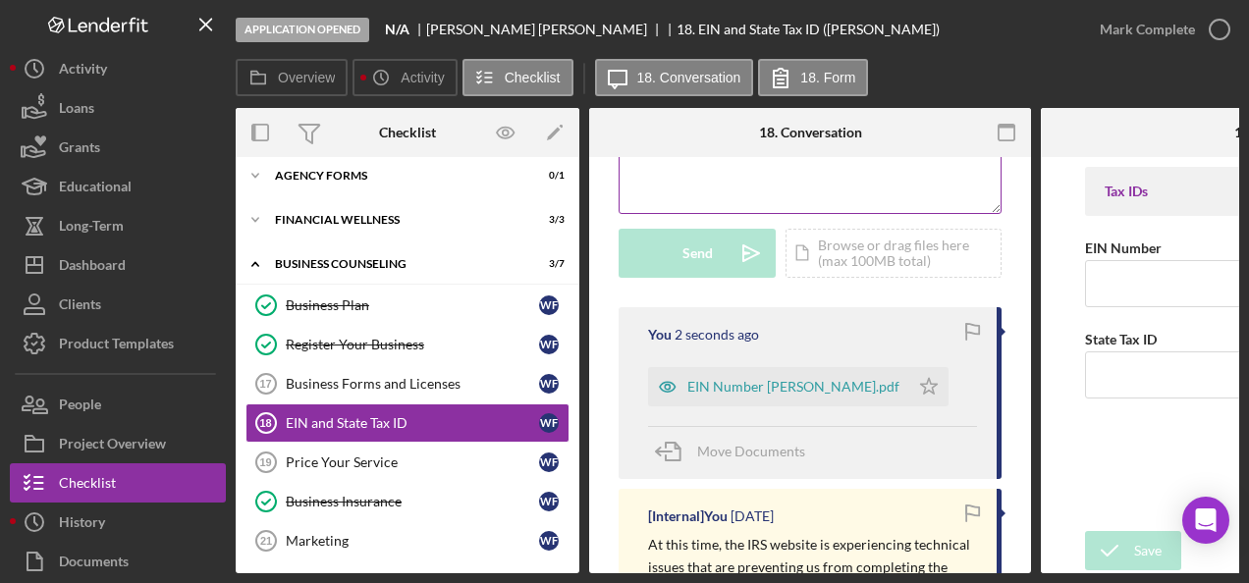
scroll to position [295, 0]
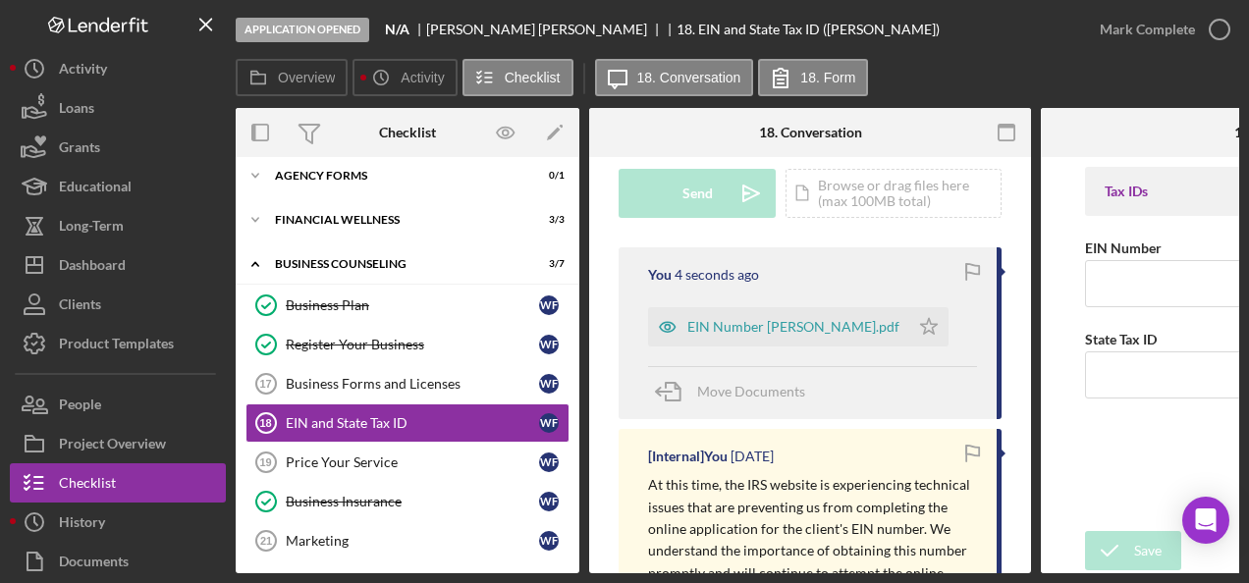
click at [965, 266] on icon "button" at bounding box center [973, 272] width 44 height 44
click at [933, 332] on icon "Icon/Star" at bounding box center [928, 326] width 39 height 39
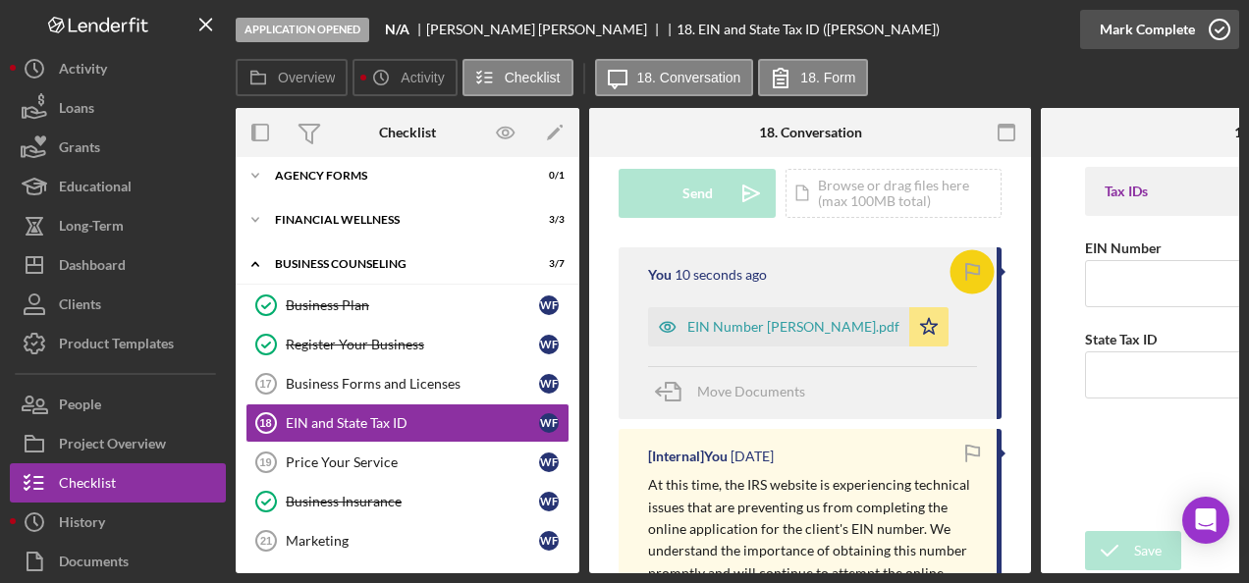
click at [1208, 28] on icon "button" at bounding box center [1219, 29] width 49 height 49
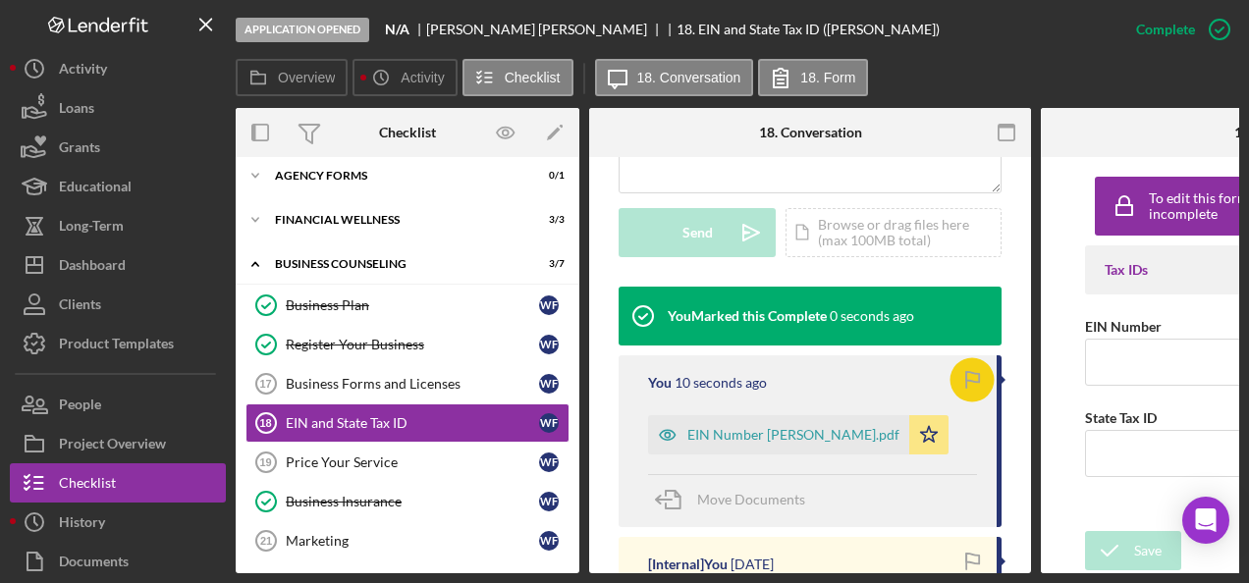
scroll to position [586, 0]
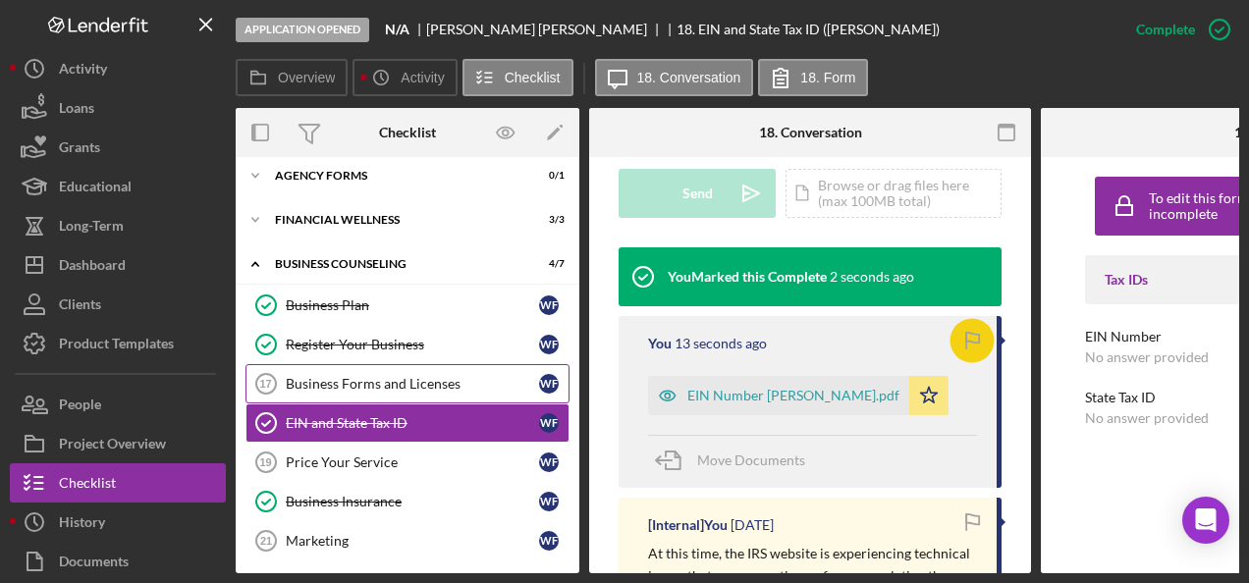
click at [403, 387] on div "Business Forms and Licenses" at bounding box center [412, 384] width 253 height 16
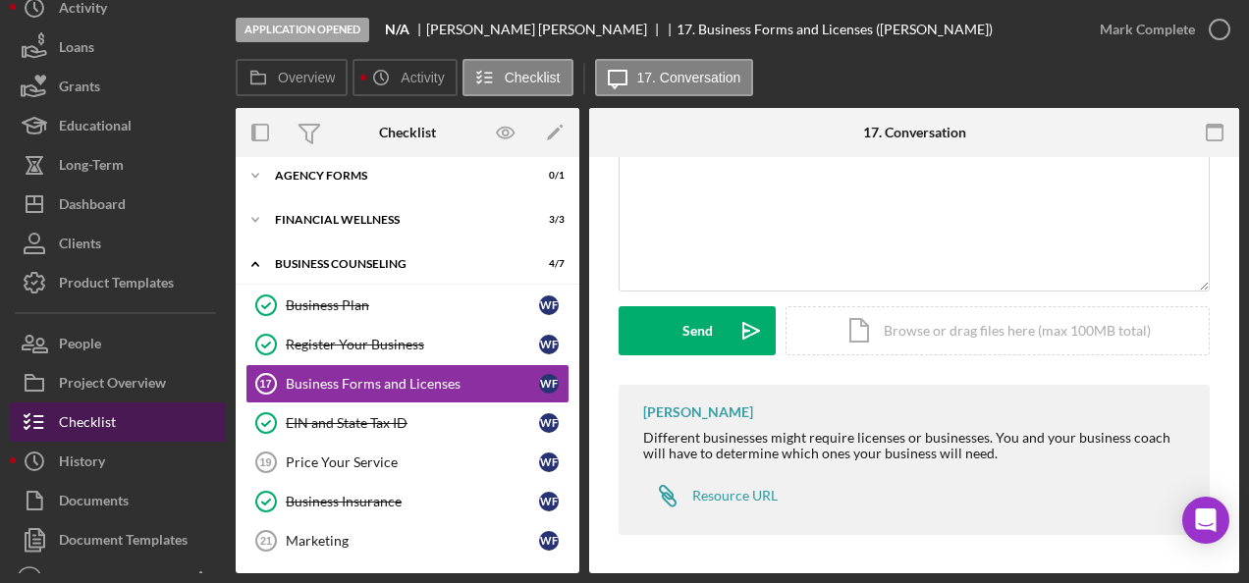
scroll to position [86, 0]
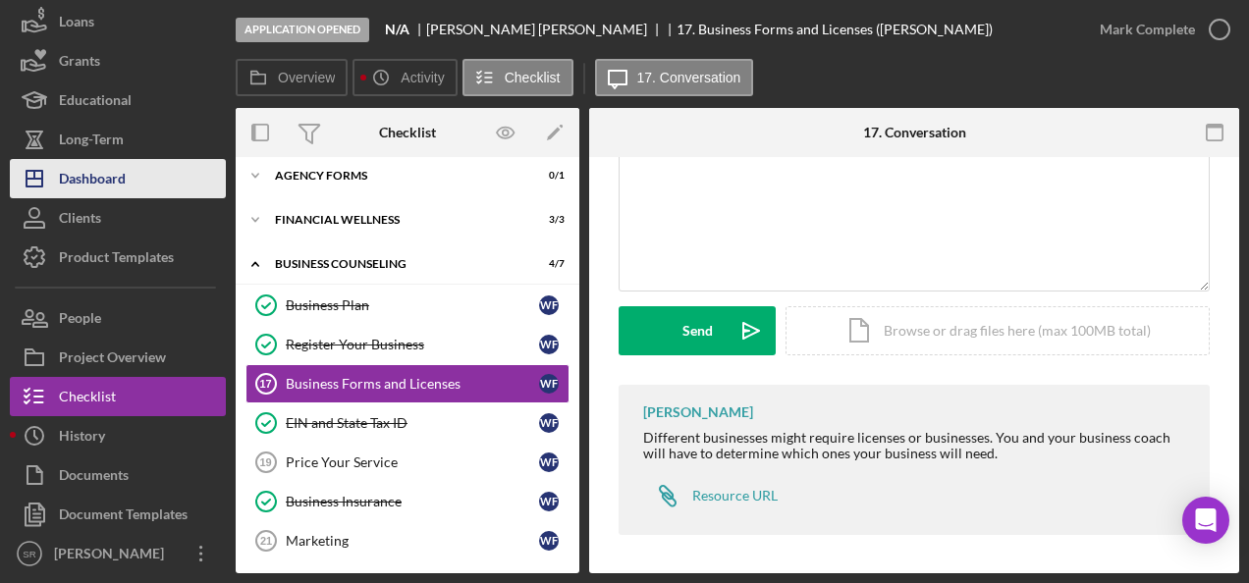
click at [100, 181] on div "Dashboard" at bounding box center [92, 181] width 67 height 44
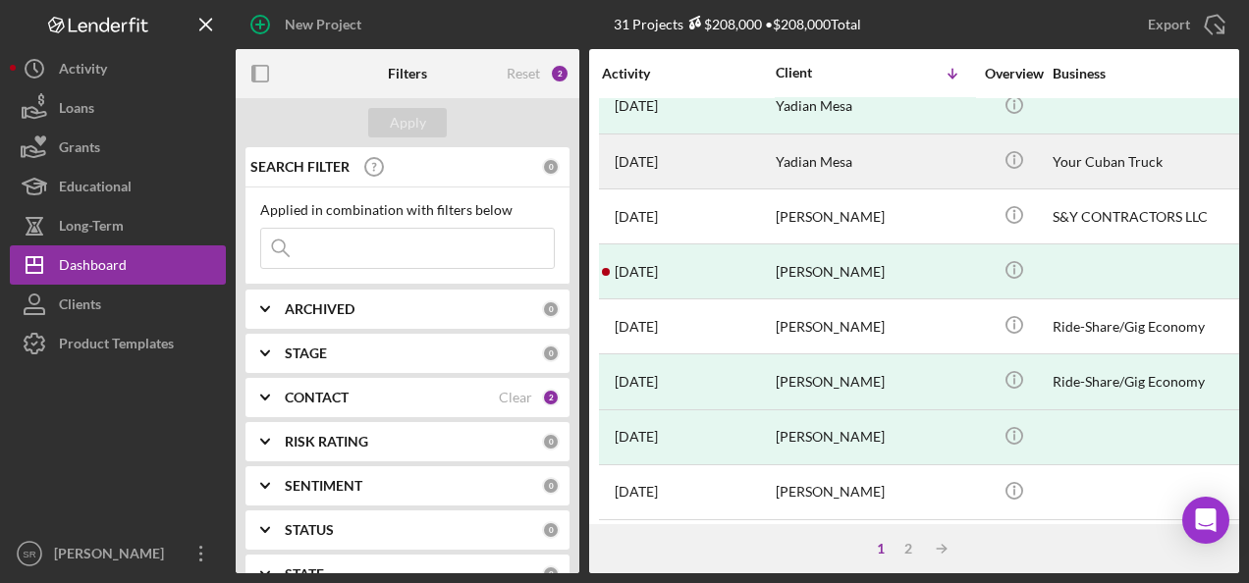
scroll to position [393, 0]
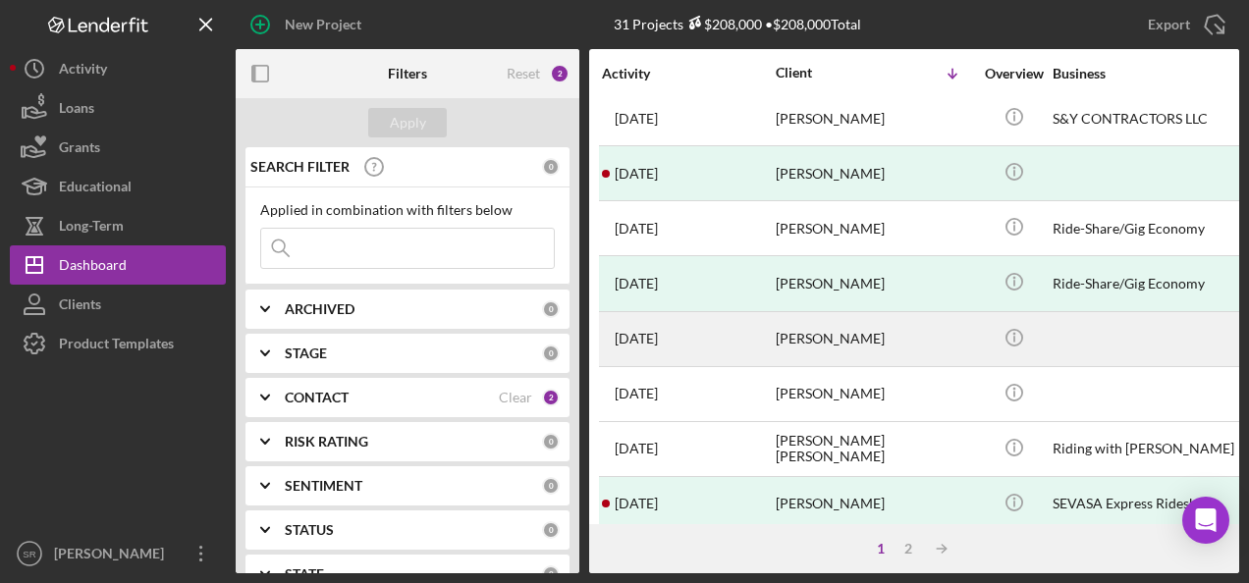
click at [794, 329] on div "[PERSON_NAME]" at bounding box center [874, 339] width 196 height 52
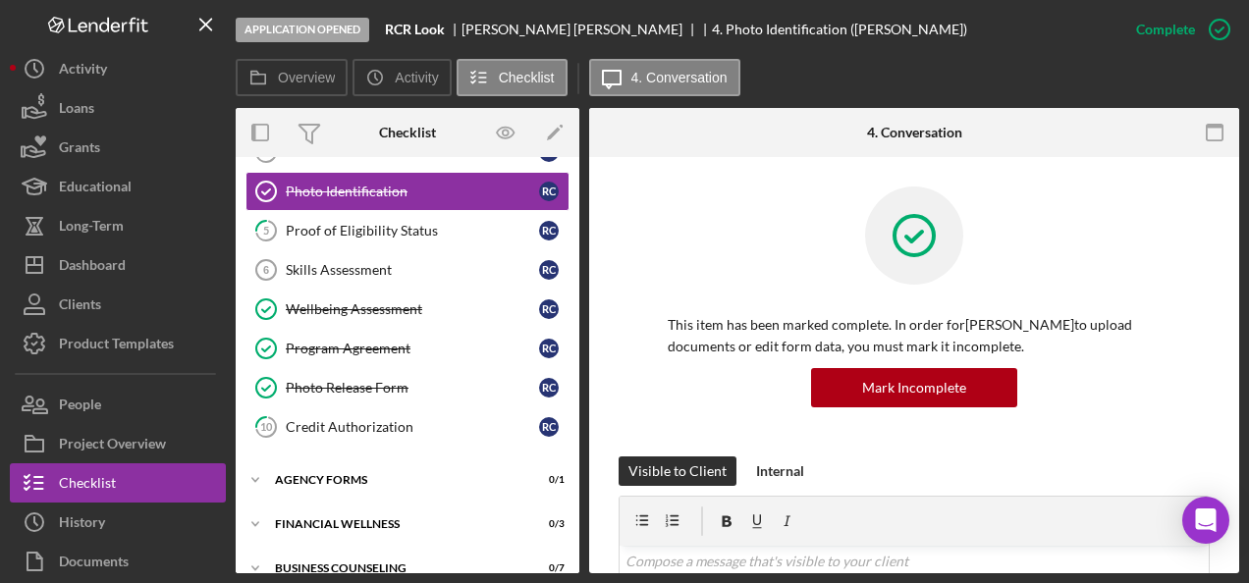
scroll to position [172, 0]
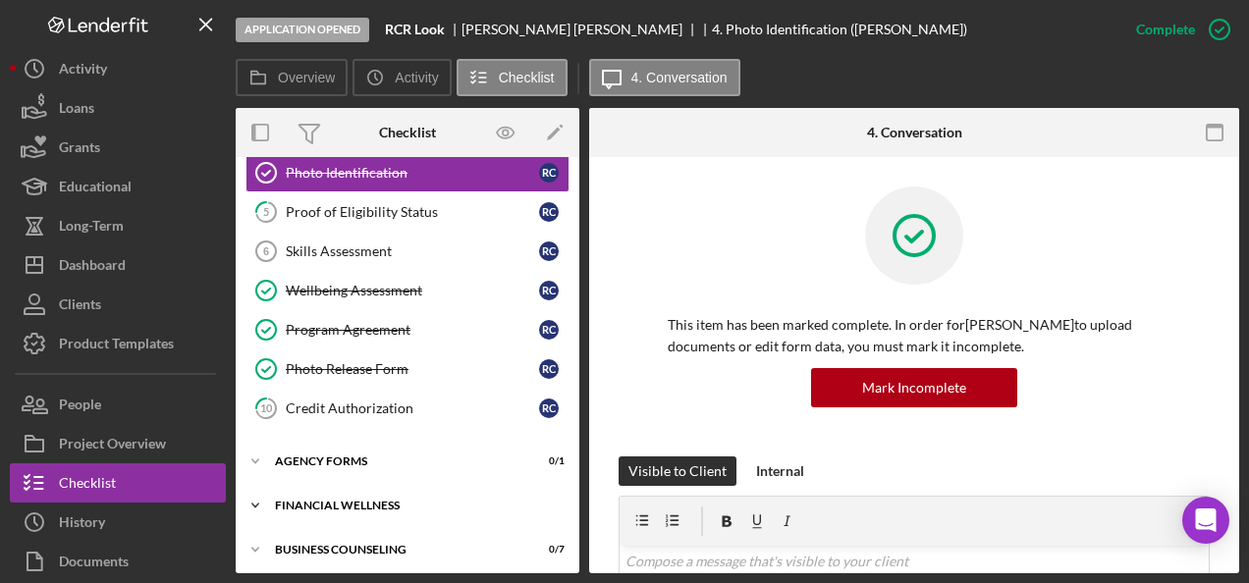
click at [342, 491] on div "Icon/Expander Financial Wellness 0 / 3" at bounding box center [408, 505] width 344 height 39
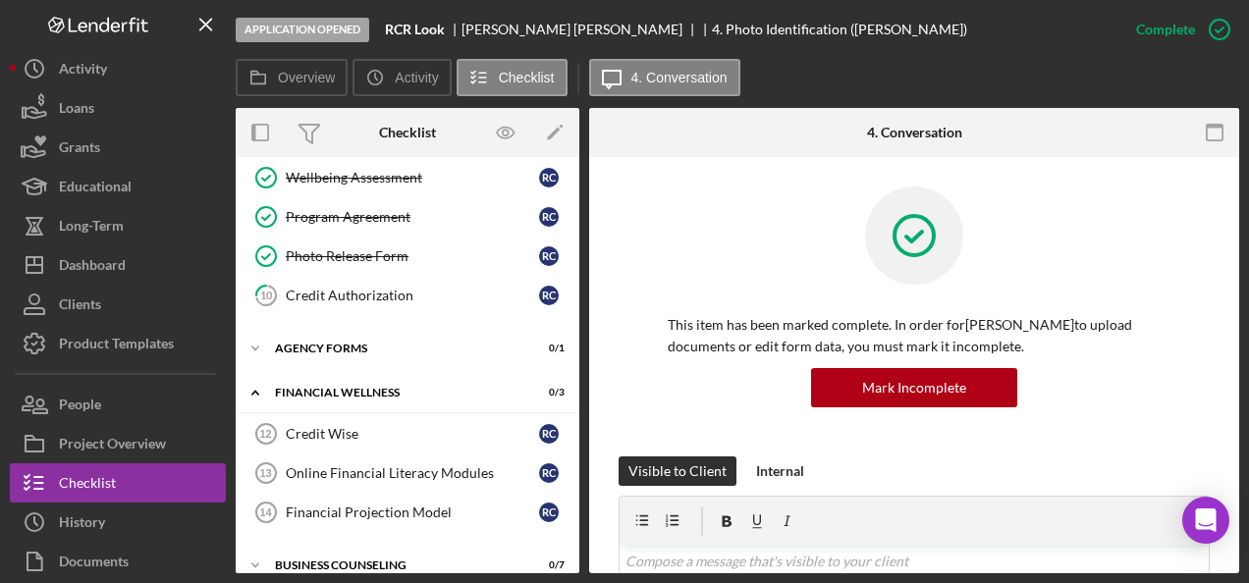
scroll to position [299, 0]
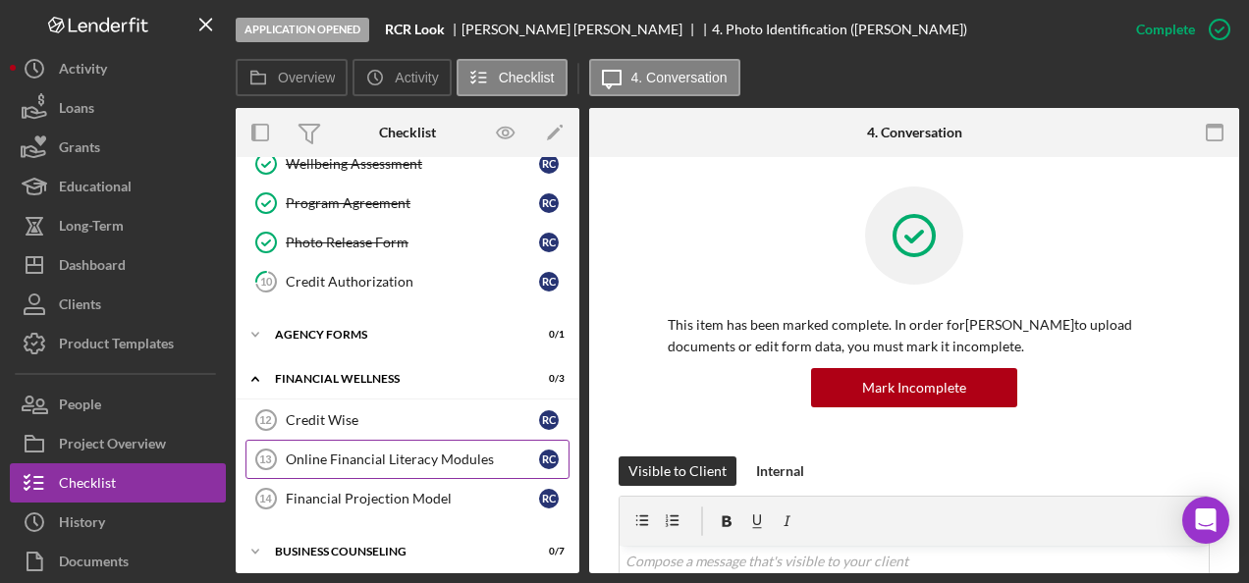
click at [416, 452] on div "Online Financial Literacy Modules" at bounding box center [412, 460] width 253 height 16
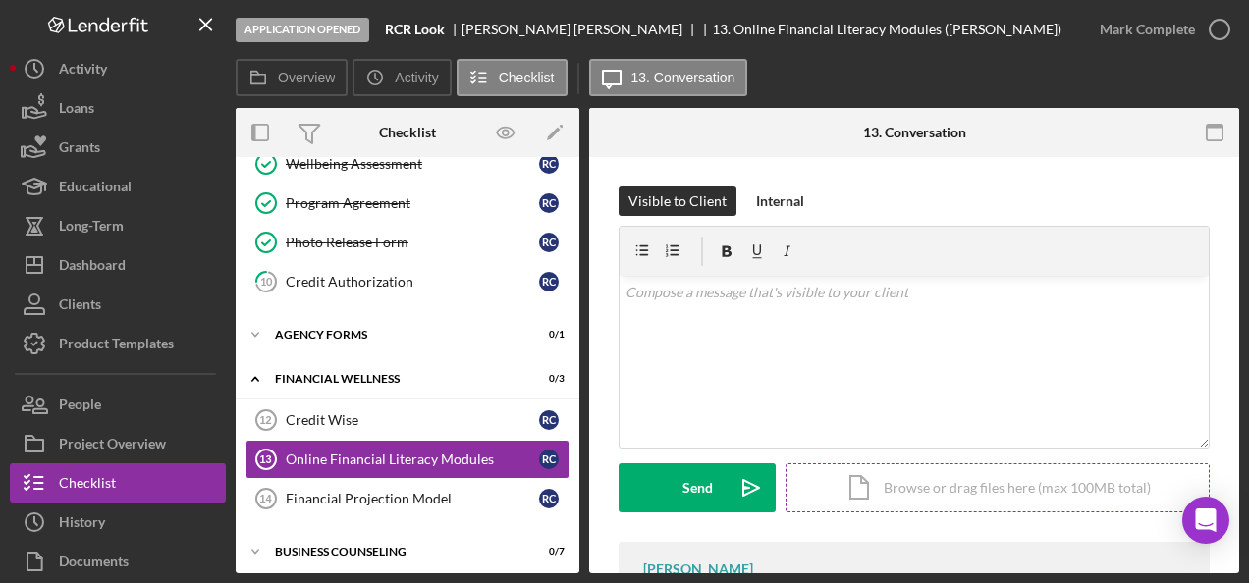
scroll to position [252, 0]
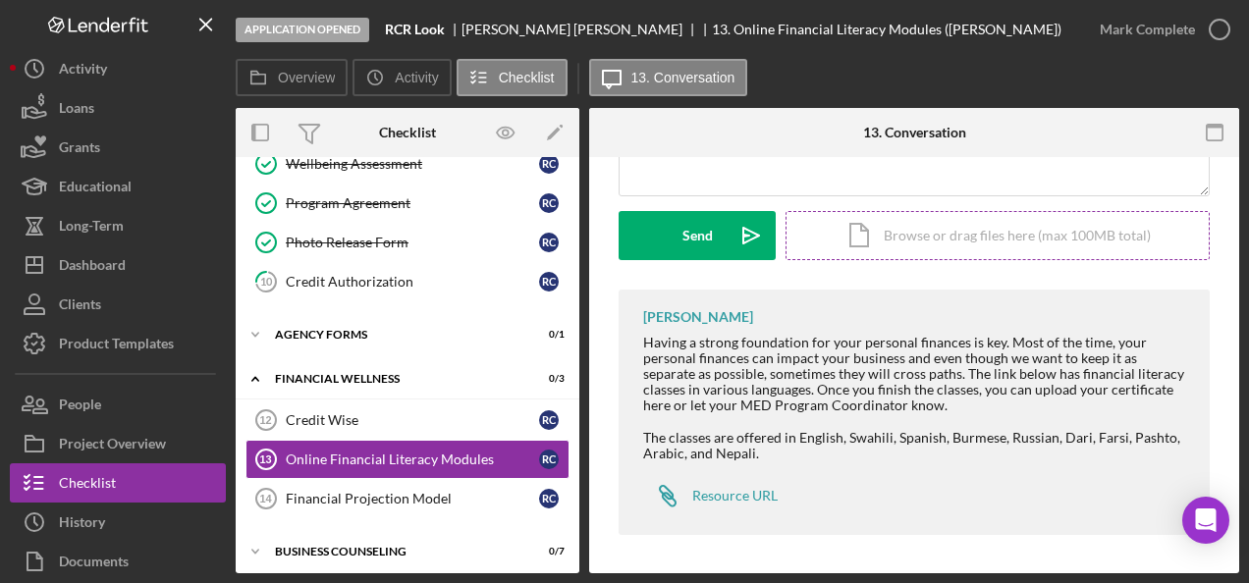
click at [887, 229] on div "Icon/Document Browse or drag files here (max 100MB total) Tap to choose files o…" at bounding box center [998, 235] width 424 height 49
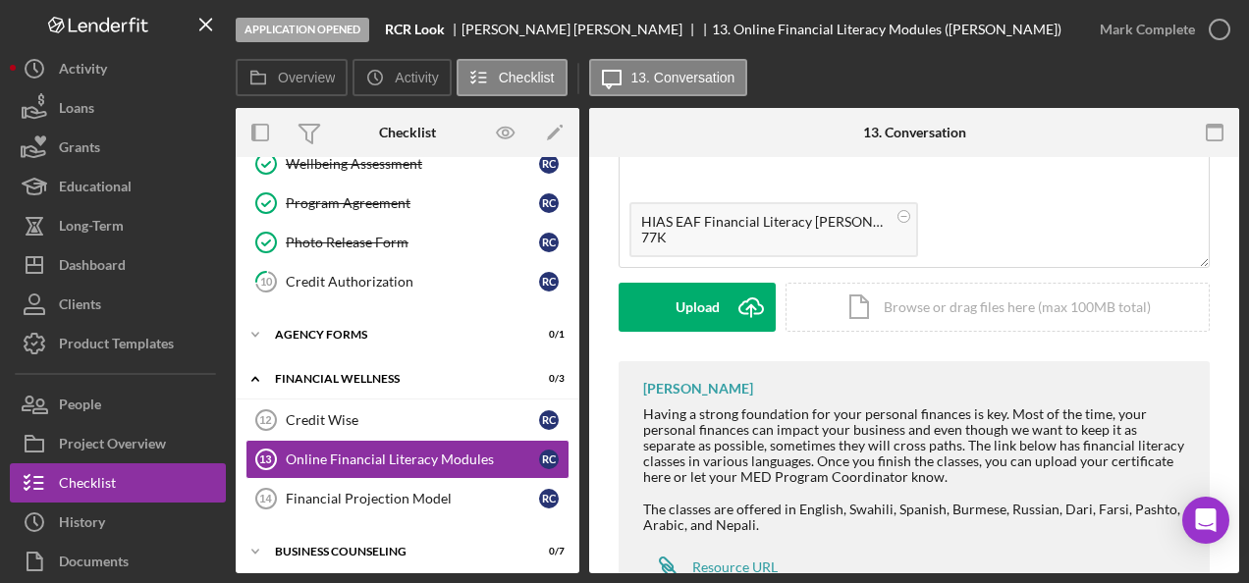
scroll to position [154, 0]
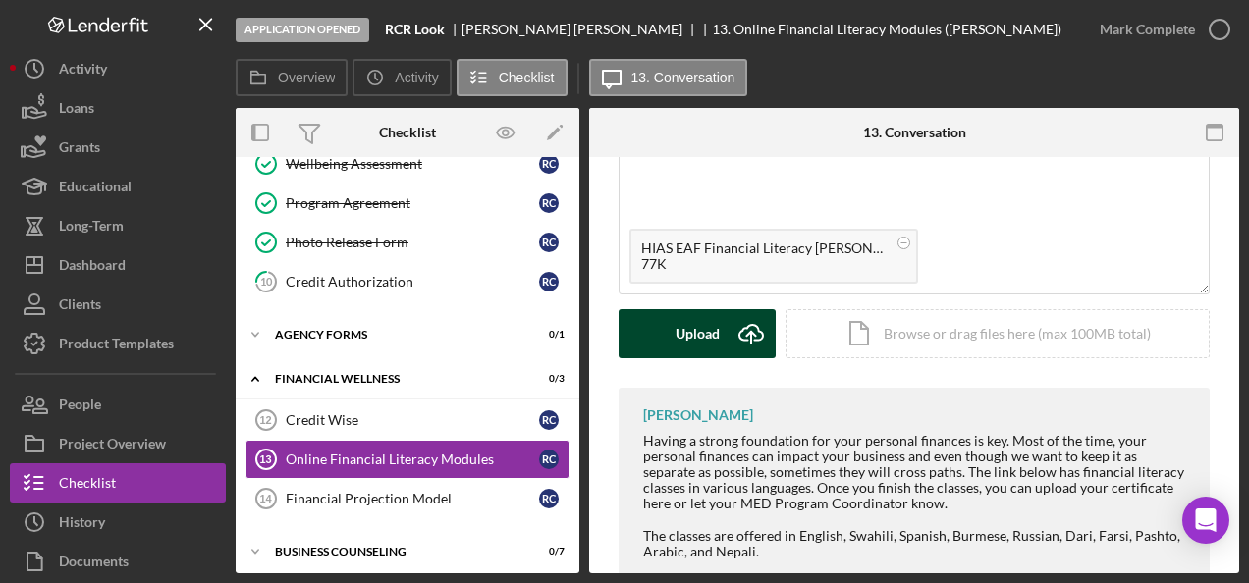
click at [693, 348] on div "Upload" at bounding box center [698, 333] width 44 height 49
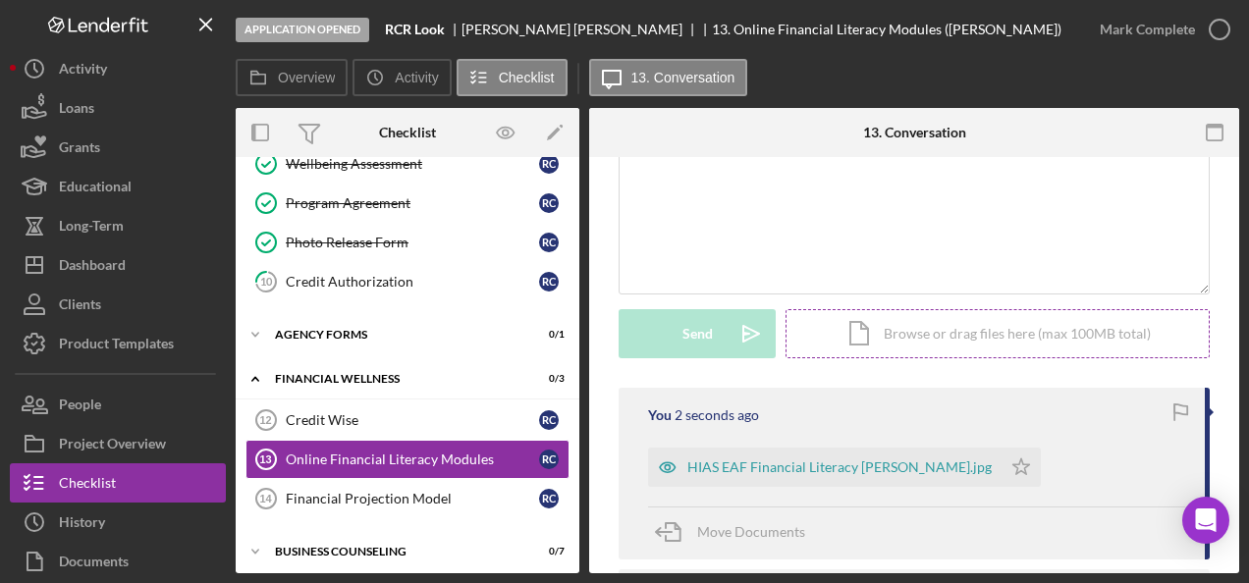
scroll to position [252, 0]
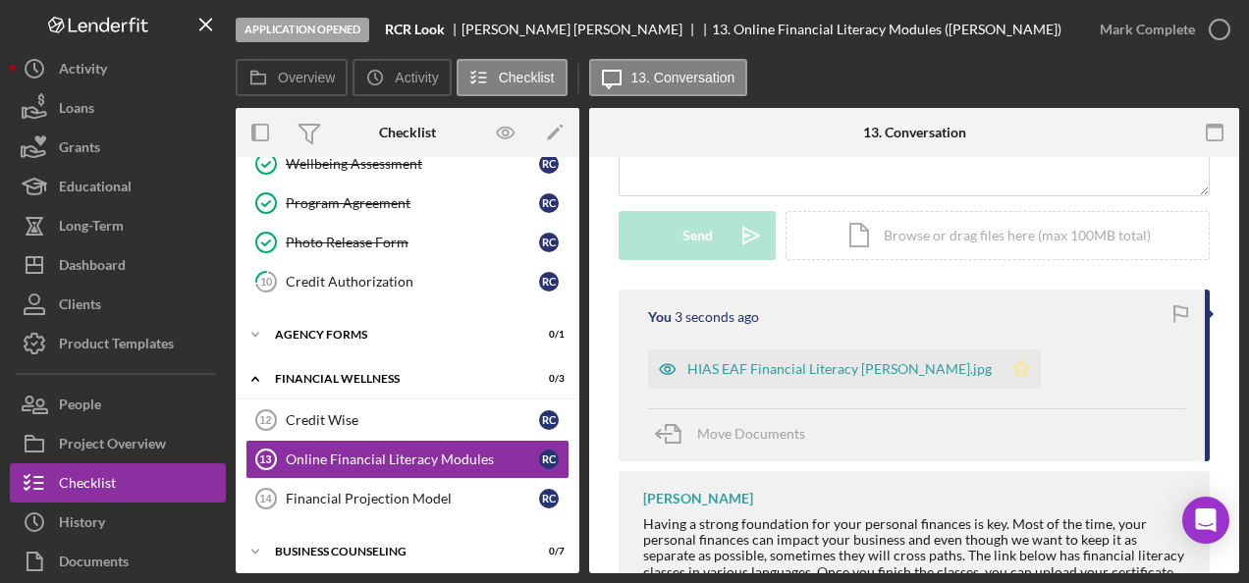
click at [1013, 364] on polygon "button" at bounding box center [1021, 368] width 17 height 16
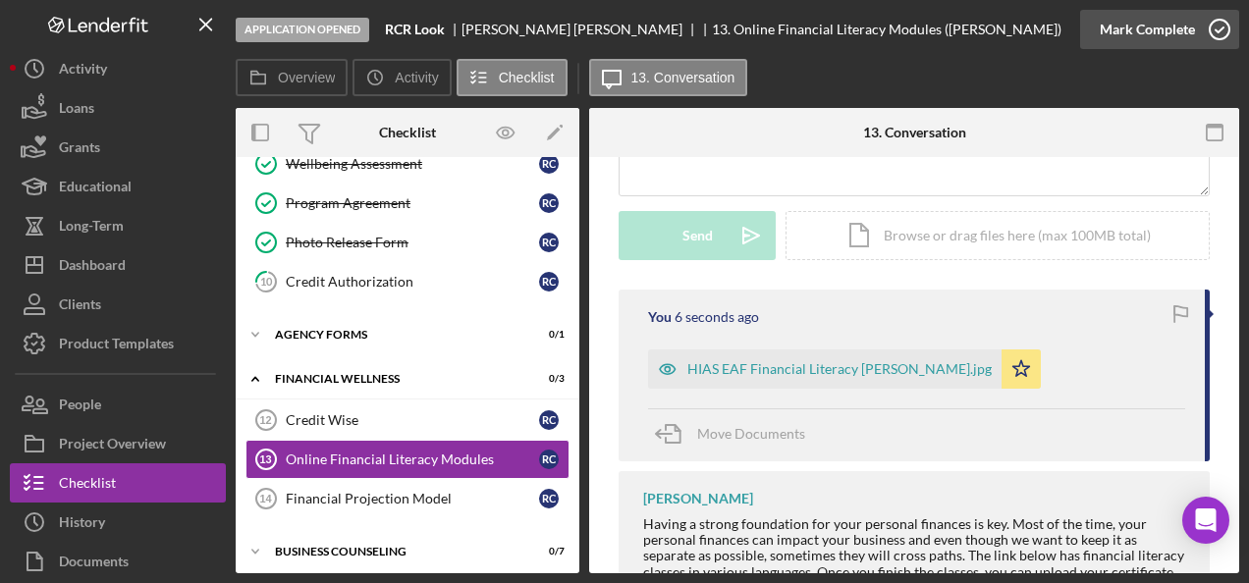
click at [1218, 26] on icon "button" at bounding box center [1219, 29] width 49 height 49
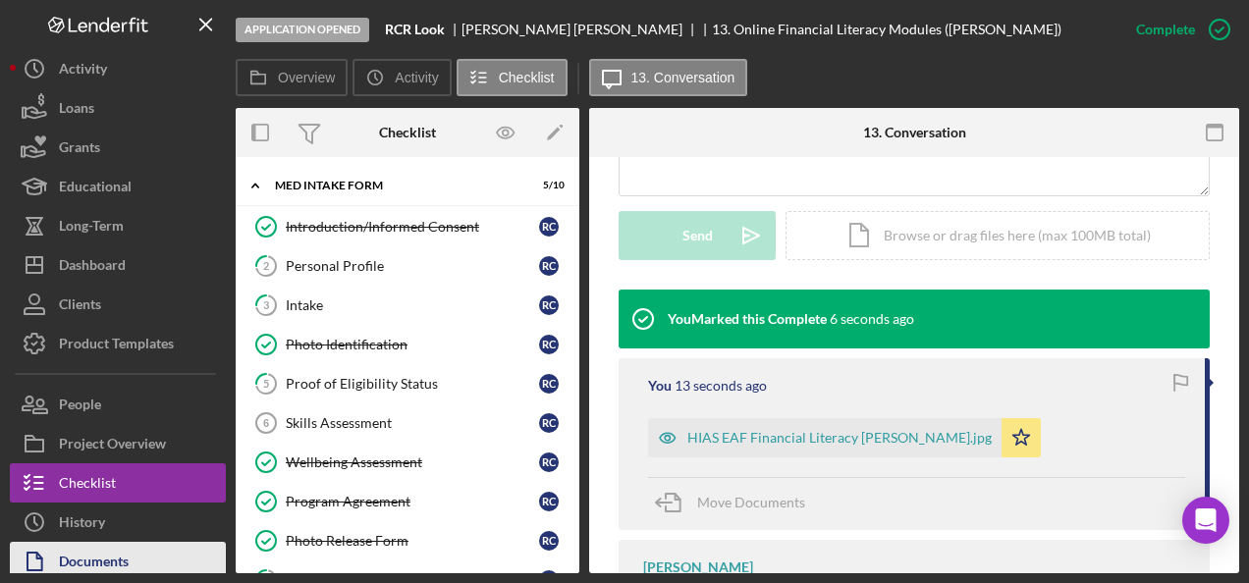
scroll to position [86, 0]
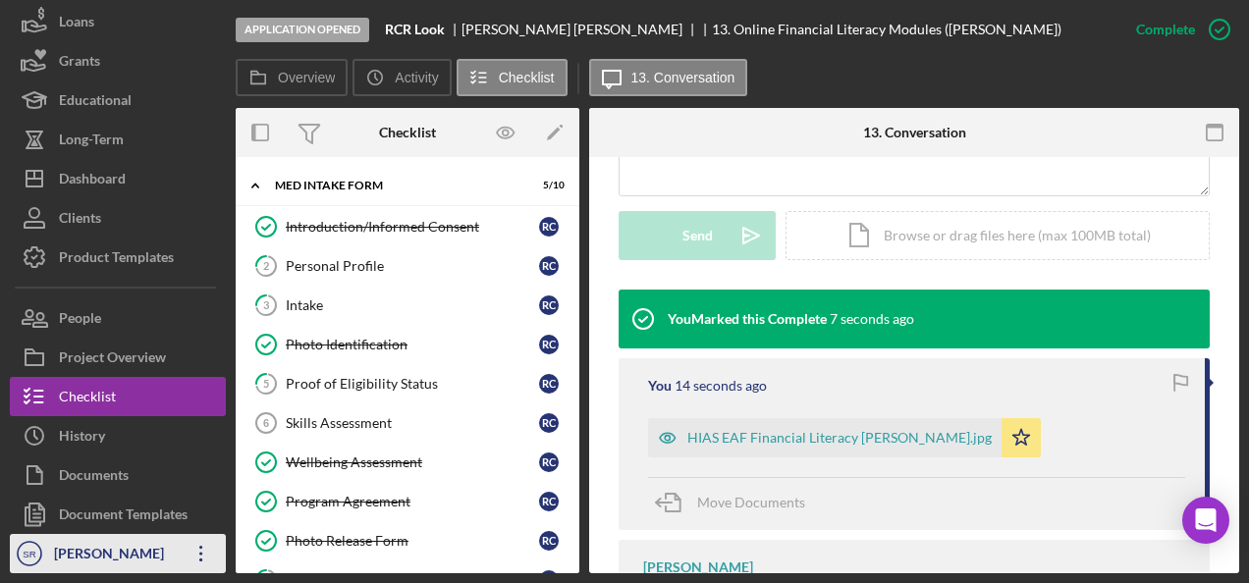
click at [195, 555] on icon "Icon/Overflow" at bounding box center [201, 553] width 49 height 49
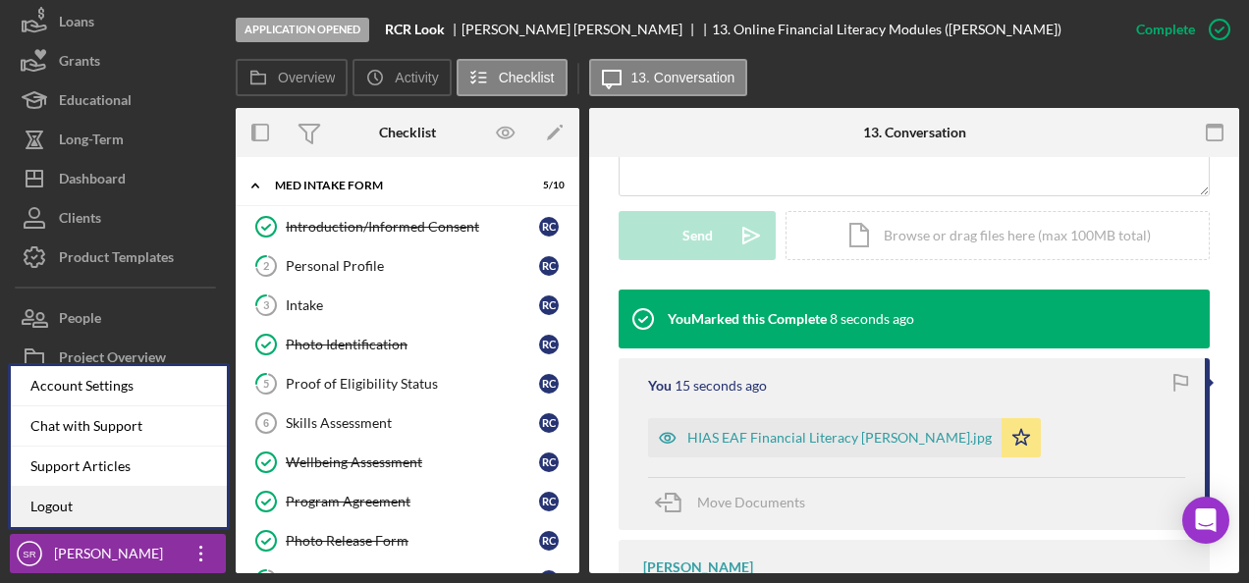
click at [158, 514] on link "Logout" at bounding box center [119, 507] width 216 height 40
